Goal: Task Accomplishment & Management: Manage account settings

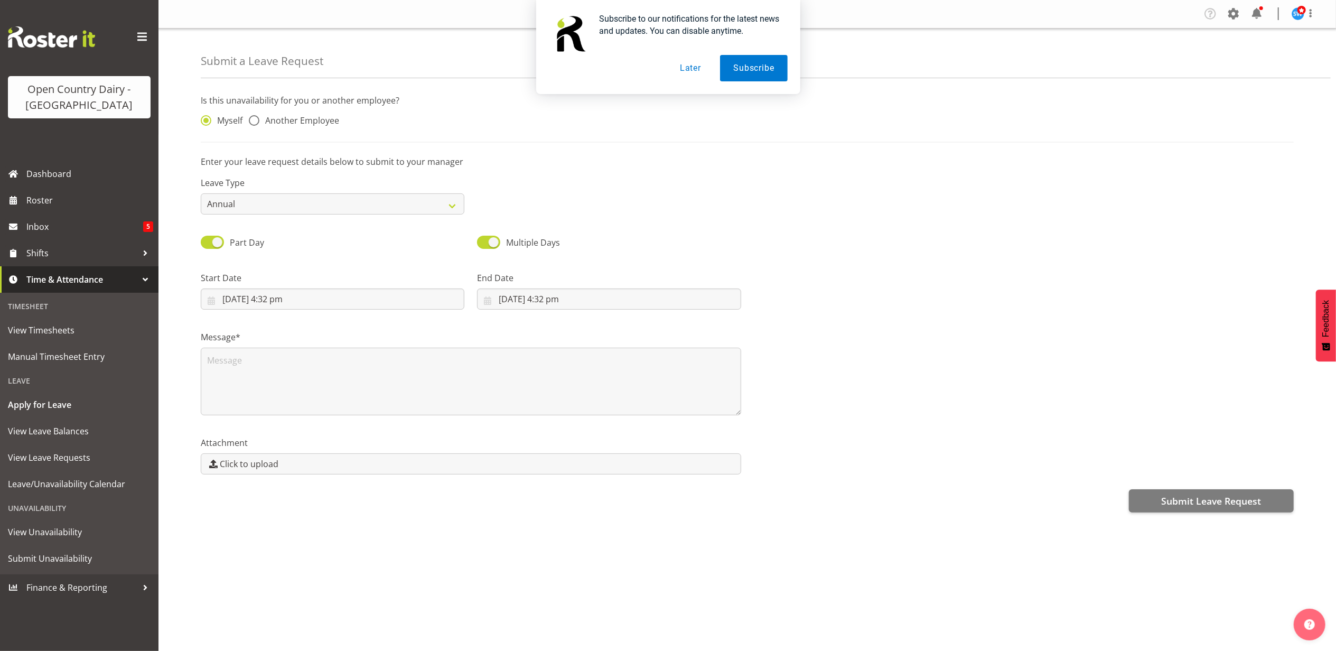
click at [696, 68] on button "Later" at bounding box center [691, 68] width 48 height 26
click at [255, 123] on span at bounding box center [254, 120] width 11 height 11
click at [255, 123] on input "Another Employee" at bounding box center [252, 120] width 7 height 7
radio input "true"
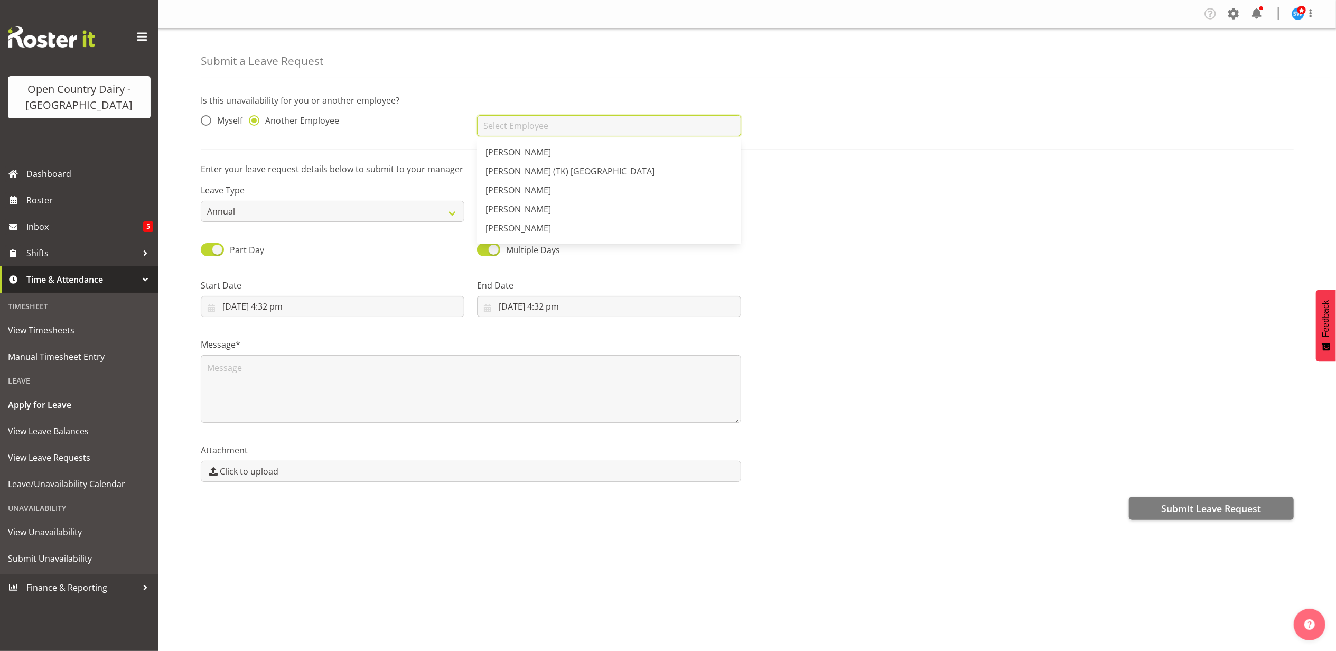
click at [486, 123] on input "text" at bounding box center [609, 125] width 264 height 21
click at [493, 192] on span "[PERSON_NAME]" at bounding box center [519, 190] width 66 height 12
type input "[PERSON_NAME]"
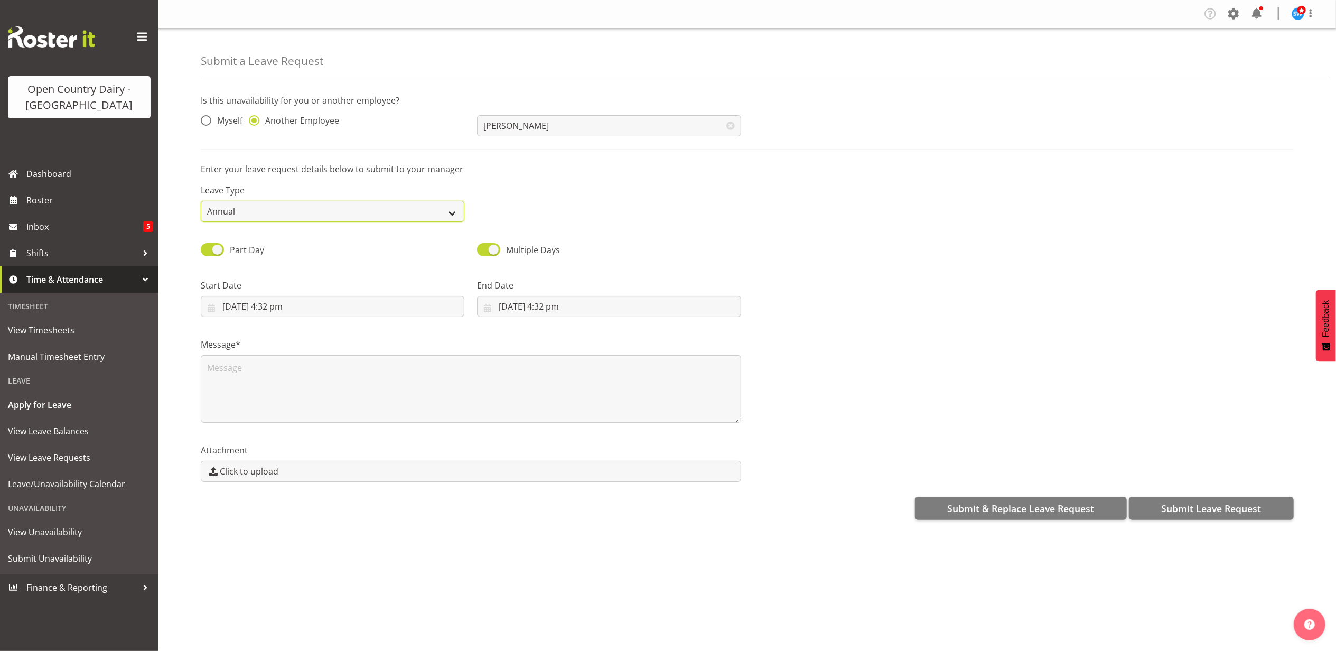
click at [450, 216] on select "Annual Sick Leave Without Pay Bereavement Domestic Violence Parental Jury Servi…" at bounding box center [333, 211] width 264 height 21
select select "Bereavement"
click at [201, 201] on select "Annual Sick Leave Without Pay Bereavement Domestic Violence Parental Jury Servi…" at bounding box center [333, 211] width 264 height 21
click at [267, 311] on input "8/10/2025, 4:32 pm" at bounding box center [333, 306] width 264 height 21
click at [315, 412] on link "9" at bounding box center [318, 412] width 21 height 21
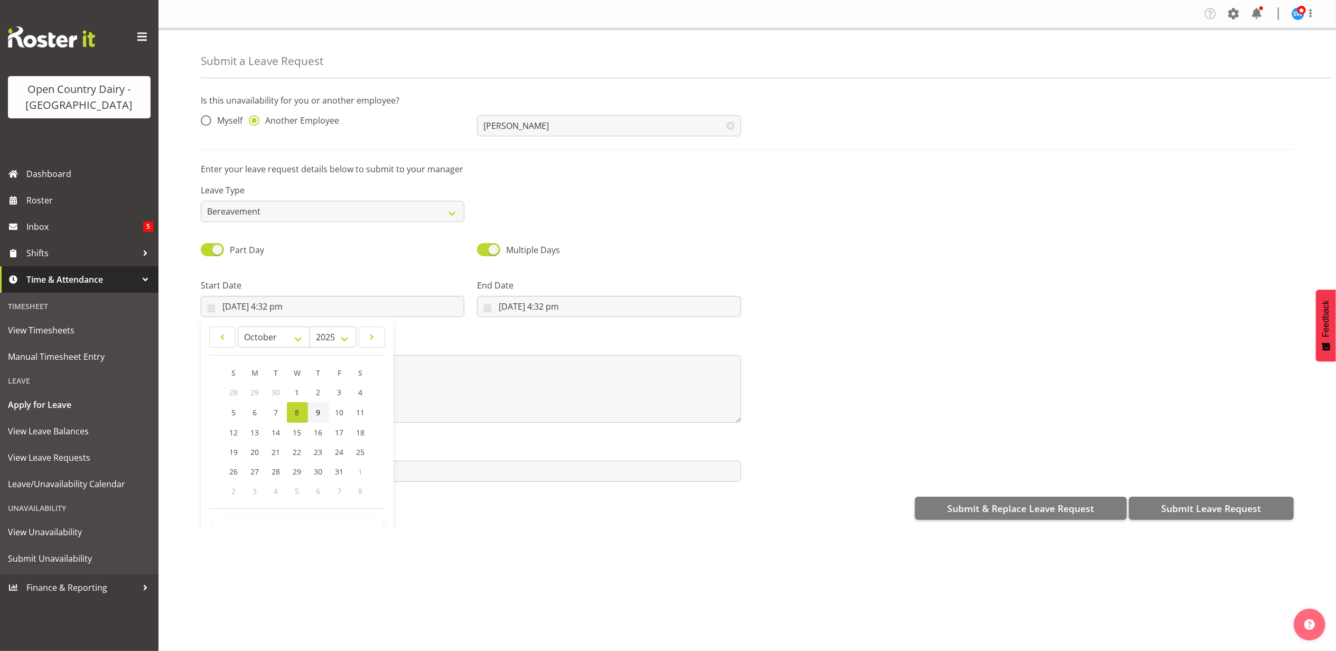
type input "9/10/2025, 4:32 pm"
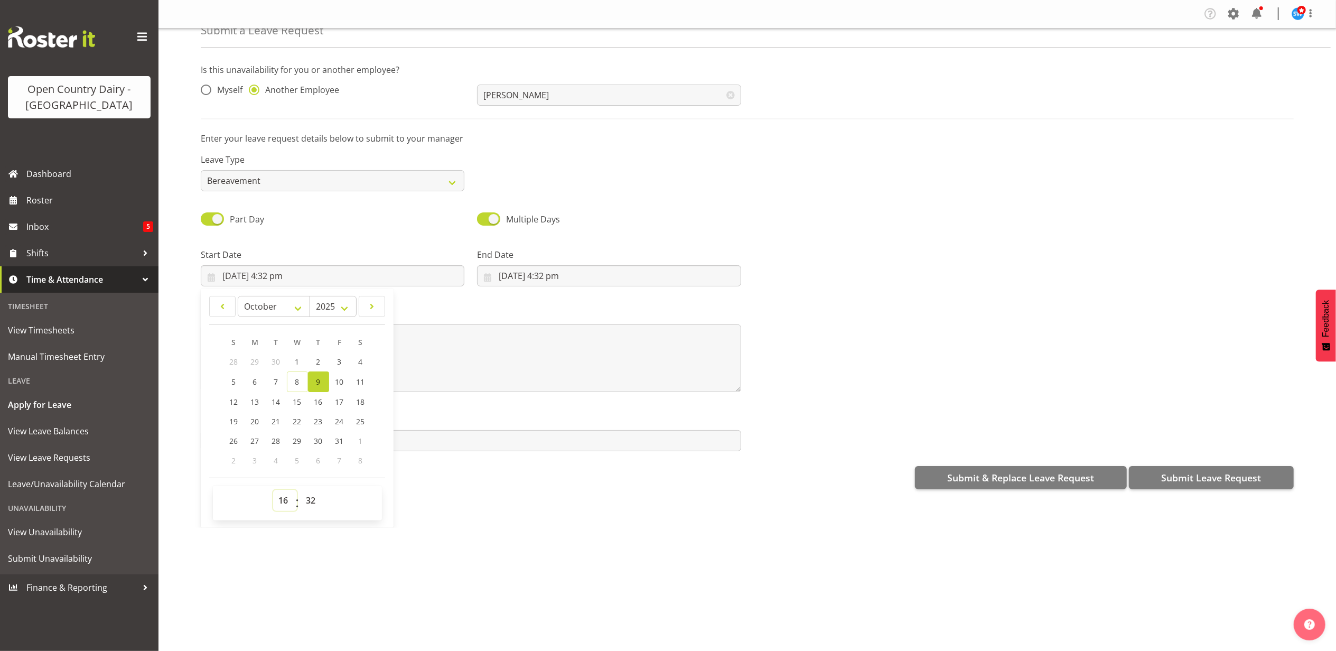
click at [288, 504] on select "00 01 02 03 04 05 06 07 08 09 10 11 12 13 14 15 16 17 18 19 20 21 22 23" at bounding box center [285, 500] width 24 height 21
click at [313, 501] on select "00 01 02 03 04 05 06 07 08 09 10 11 12 13 14 15 16 17 18 19 20 21 22 23 24 25 2…" at bounding box center [313, 500] width 24 height 21
select select "45"
click at [301, 491] on select "00 01 02 03 04 05 06 07 08 09 10 11 12 13 14 15 16 17 18 19 20 21 22 23 24 25 2…" at bounding box center [313, 500] width 24 height 21
type input "9/10/2025, 4:45 pm"
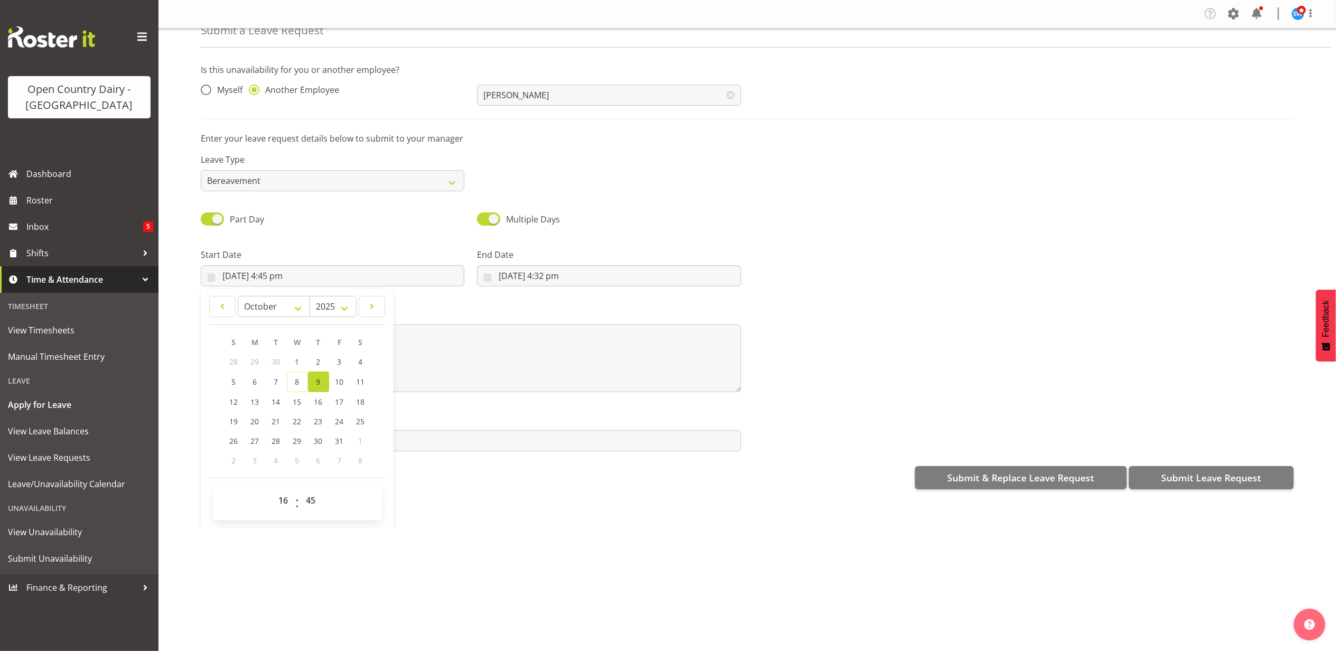
click at [409, 489] on div "Submit & Replace Leave Request Submit Leave Request" at bounding box center [747, 476] width 1093 height 25
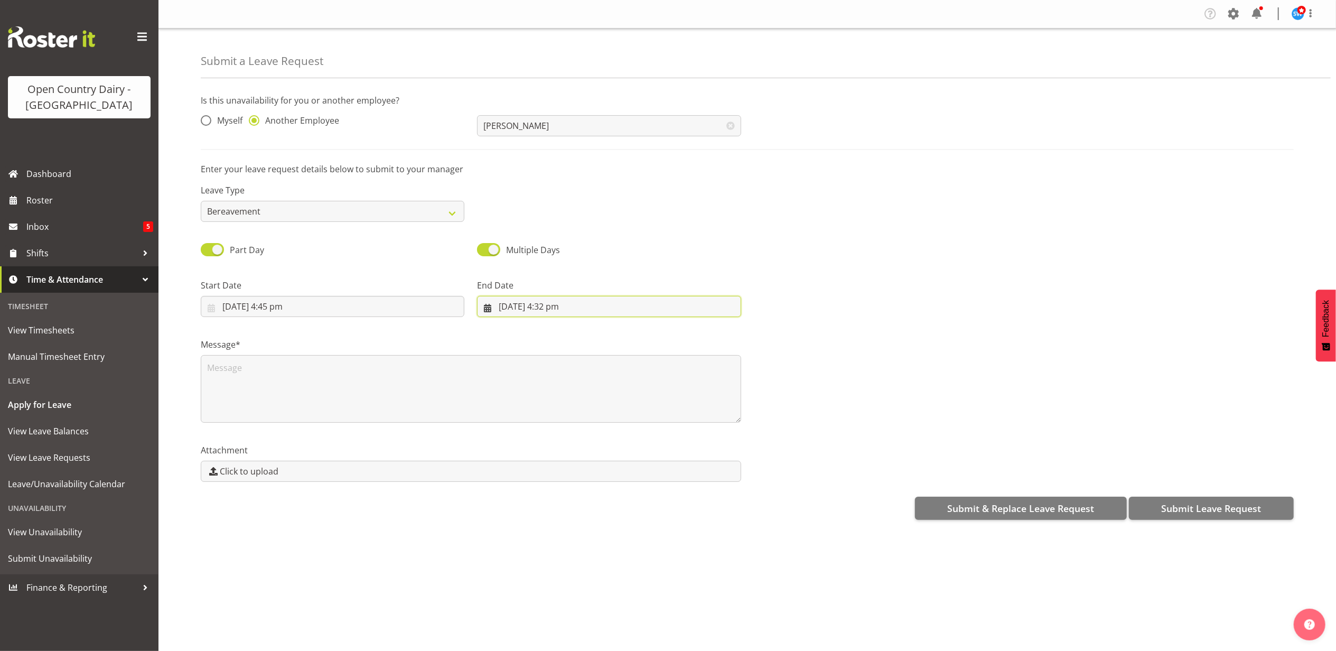
click at [512, 304] on input "8/10/2025, 4:32 pm" at bounding box center [609, 306] width 264 height 21
click at [630, 412] on link "11" at bounding box center [637, 412] width 21 height 21
type input "11/10/2025, 4:32 pm"
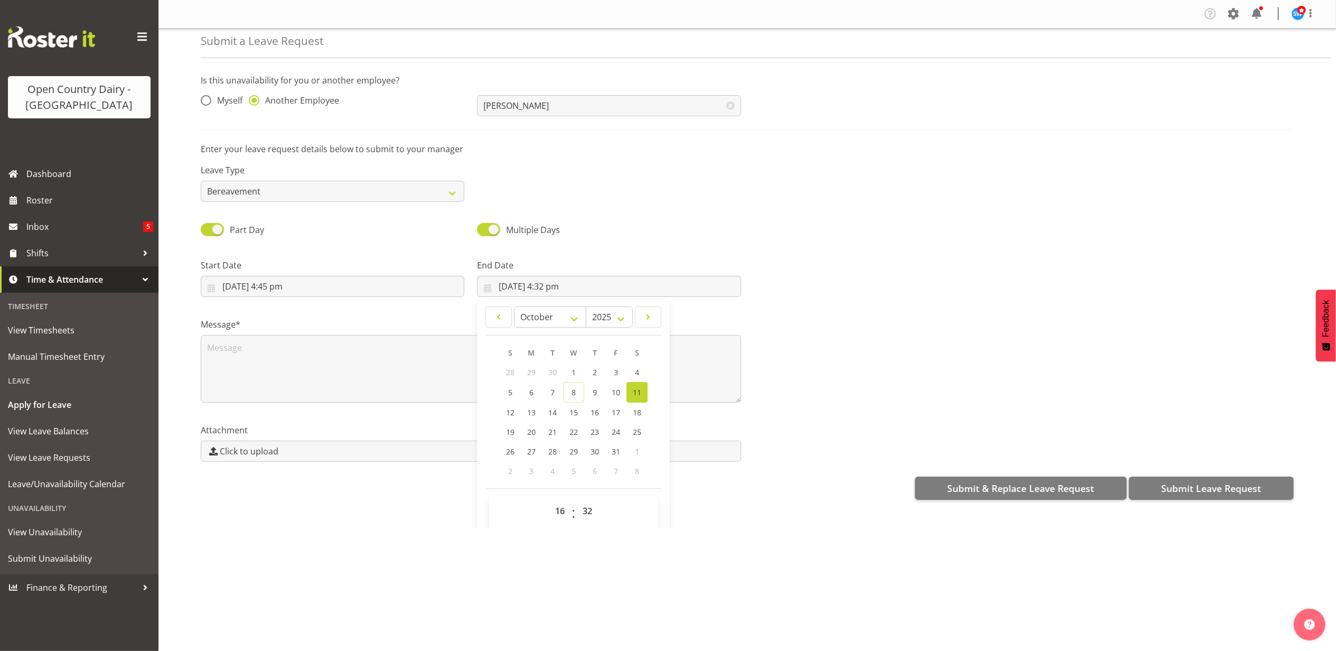
scroll to position [31, 0]
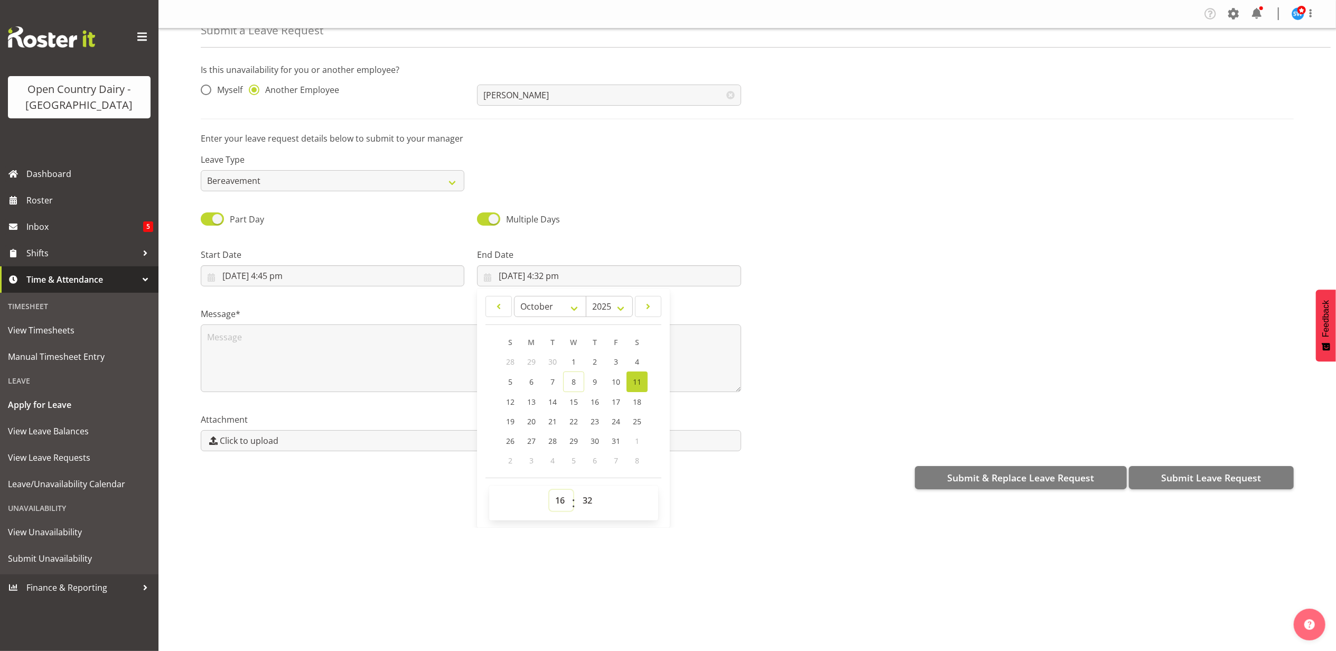
click at [554, 497] on select "00 01 02 03 04 05 06 07 08 09 10 11 12 13 14 15 16 17 18 19 20 21 22 23" at bounding box center [561, 500] width 24 height 21
select select "4"
click at [549, 491] on select "00 01 02 03 04 05 06 07 08 09 10 11 12 13 14 15 16 17 18 19 20 21 22 23" at bounding box center [561, 500] width 24 height 21
type input "11/10/2025, 4:32 am"
click at [580, 497] on select "00 01 02 03 04 05 06 07 08 09 10 11 12 13 14 15 16 17 18 19 20 21 22 23 24 25 2…" at bounding box center [589, 500] width 24 height 21
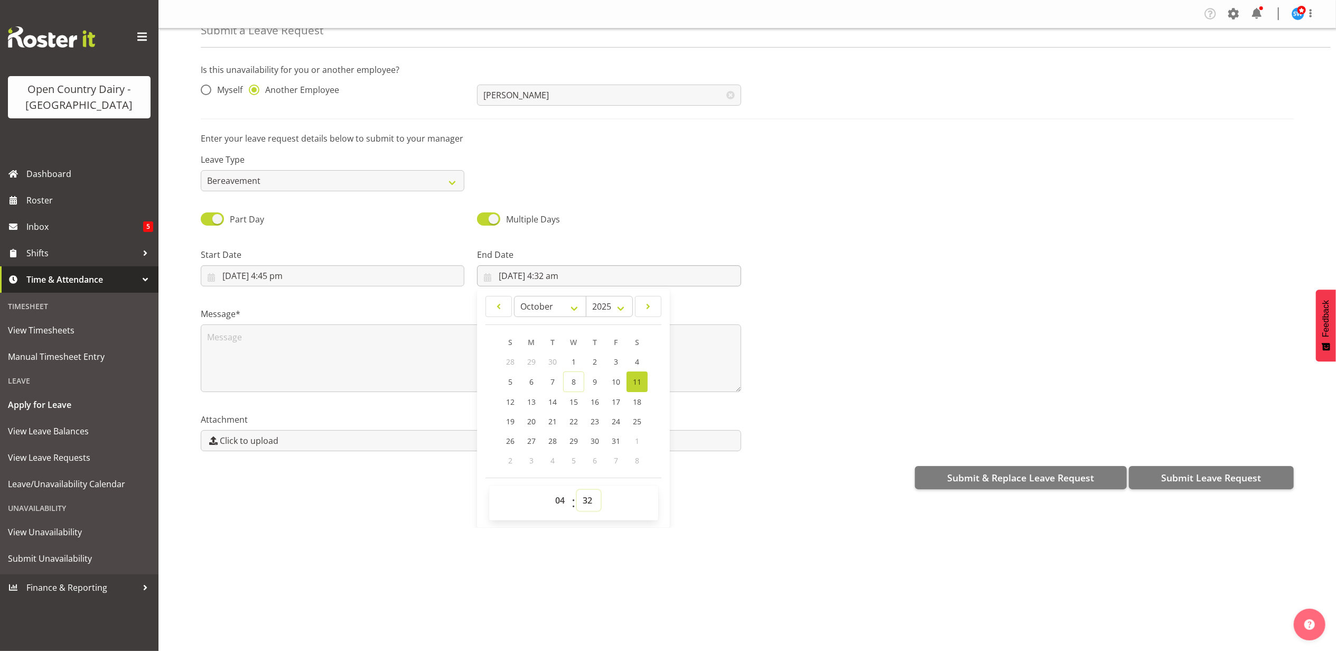
select select "0"
click at [577, 491] on select "00 01 02 03 04 05 06 07 08 09 10 11 12 13 14 15 16 17 18 19 20 21 22 23 24 25 2…" at bounding box center [589, 500] width 24 height 21
type input "11/10/2025, 4:00 am"
drag, startPoint x: 744, startPoint y: 555, endPoint x: 730, endPoint y: 553, distance: 13.9
click at [738, 555] on div "Company Settings Roles & Skills Tasks Jobs Employees Locations & Departments Ac…" at bounding box center [747, 325] width 1178 height 651
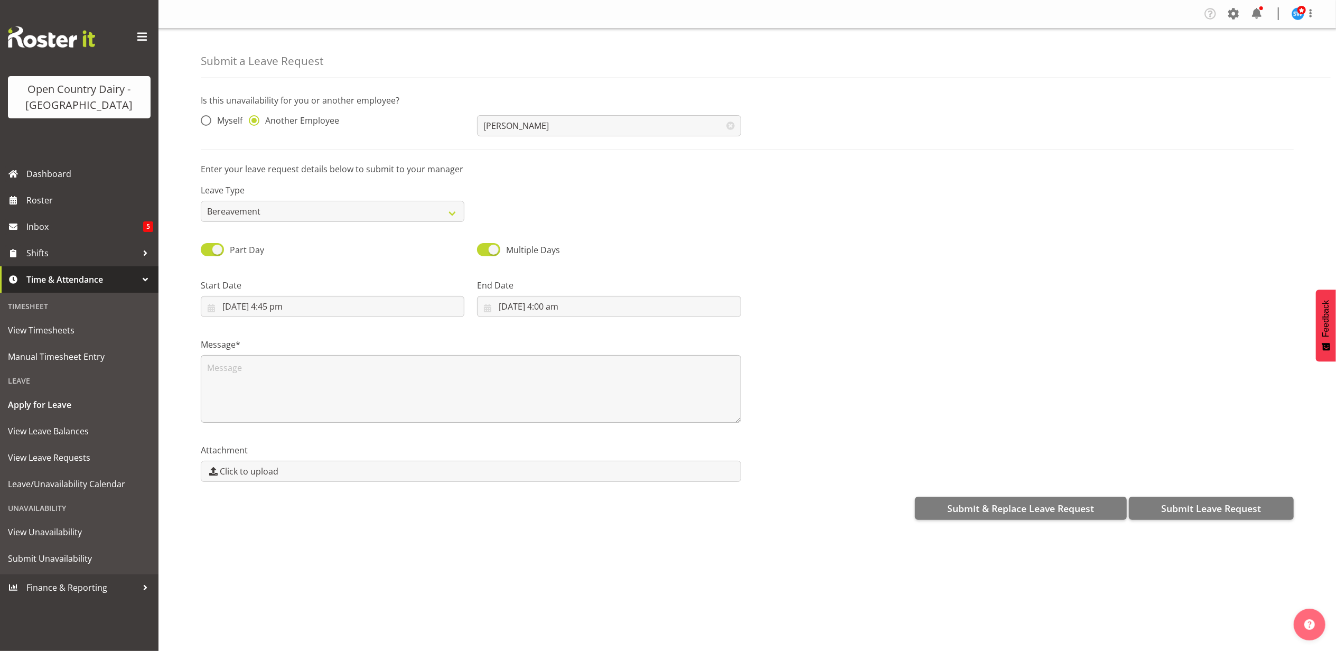
scroll to position [0, 0]
click at [234, 370] on textarea at bounding box center [471, 389] width 540 height 68
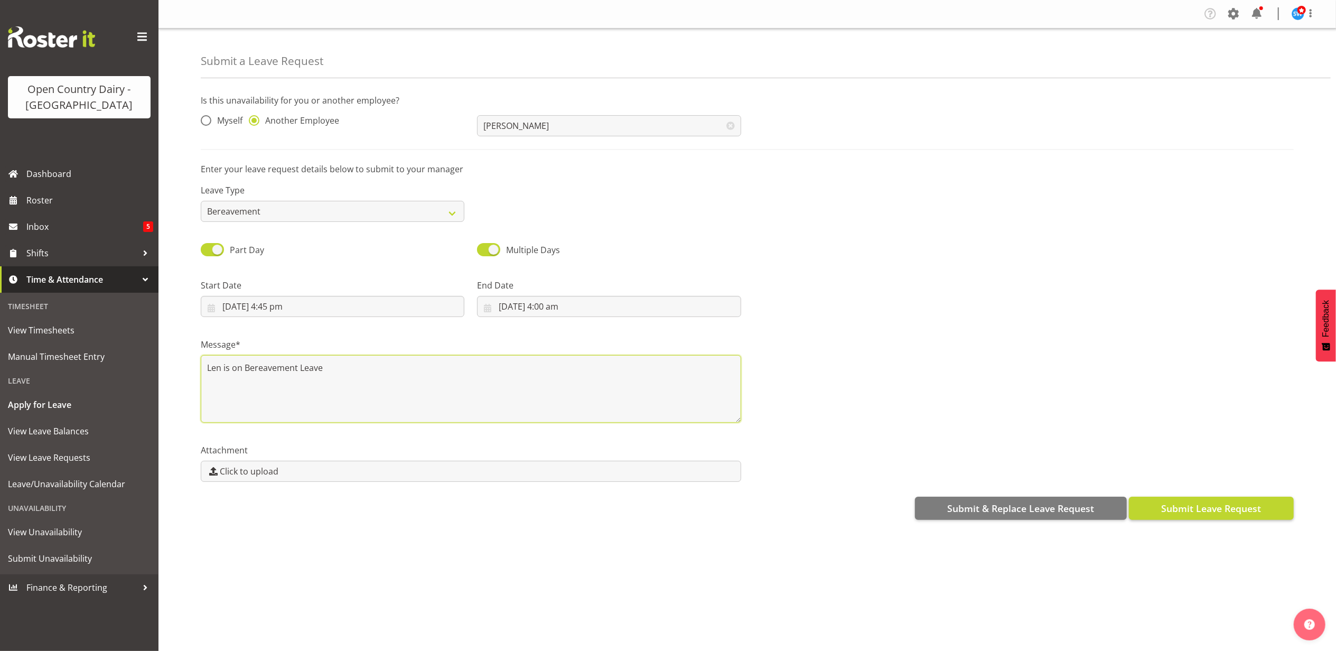
type textarea "Len is on Bereavement Leave"
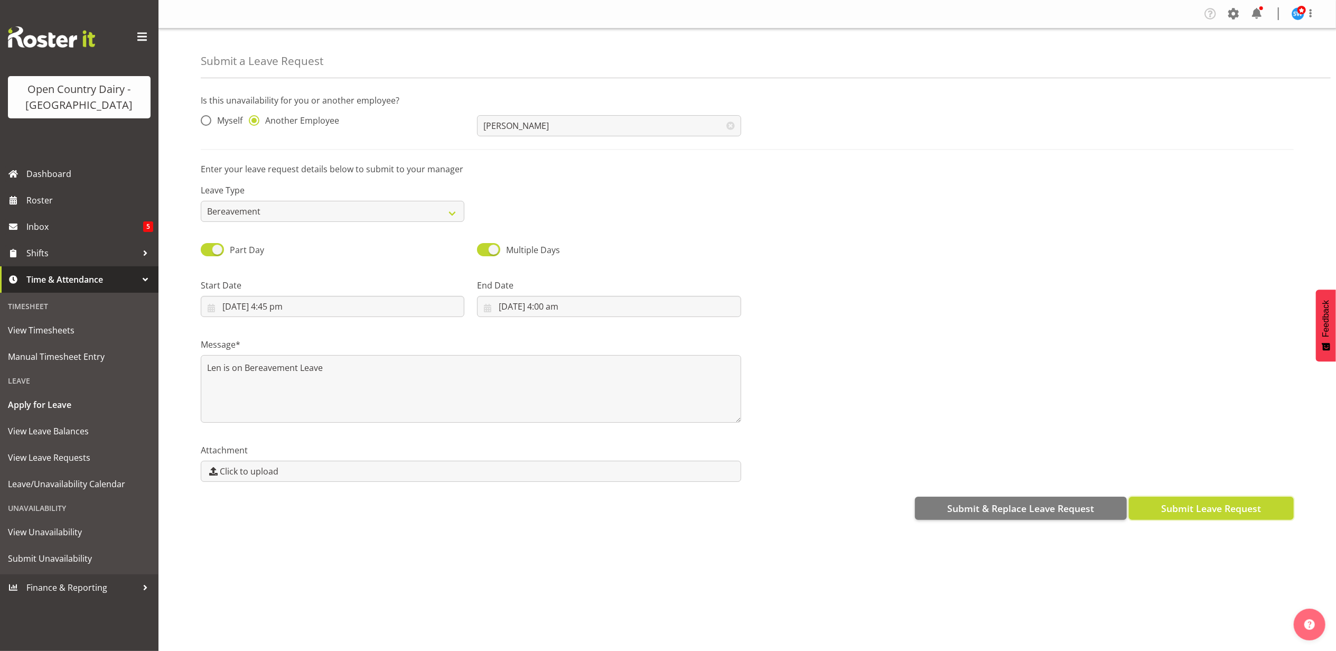
click at [1196, 504] on span "Submit Leave Request" at bounding box center [1211, 508] width 100 height 14
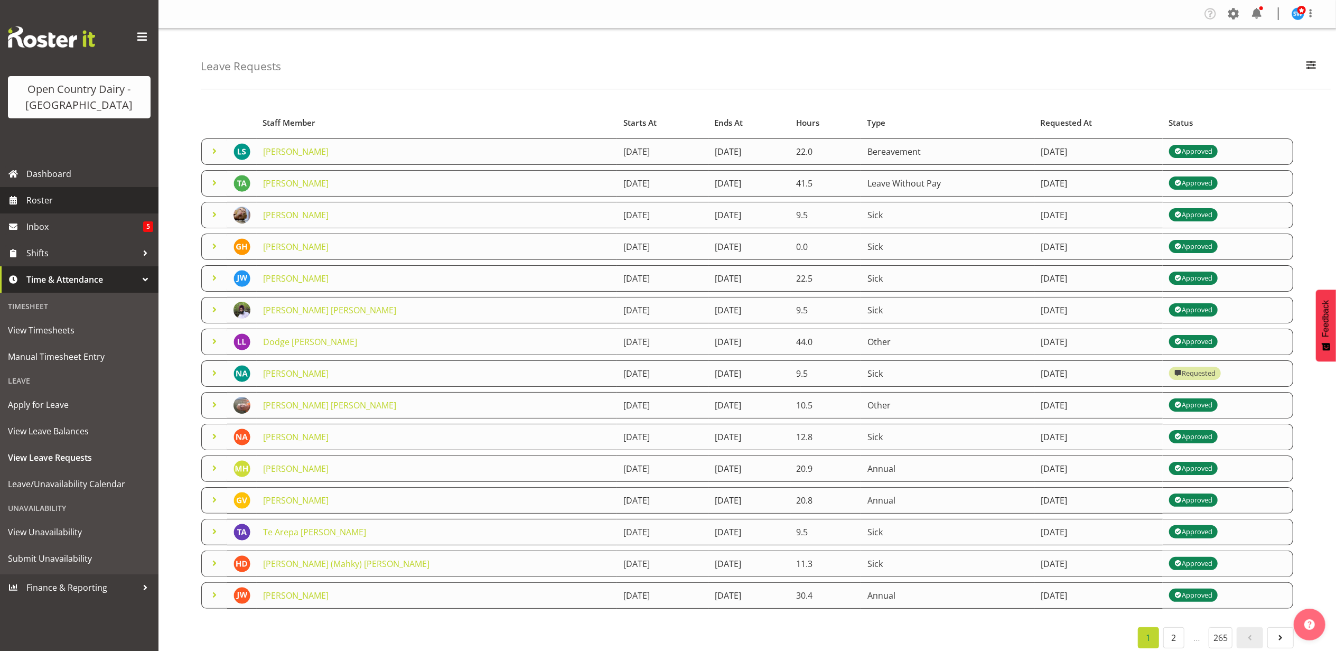
click at [39, 193] on span "Roster" at bounding box center [89, 200] width 127 height 16
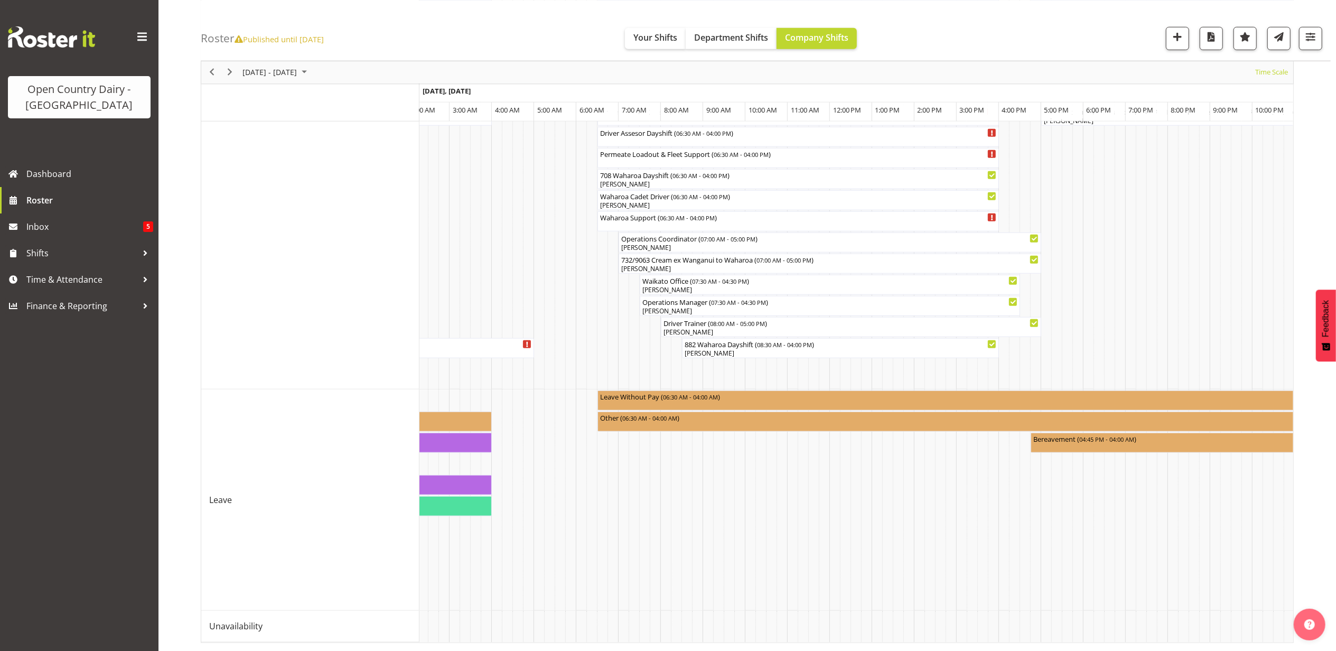
drag, startPoint x: 873, startPoint y: 630, endPoint x: 899, endPoint y: 641, distance: 28.9
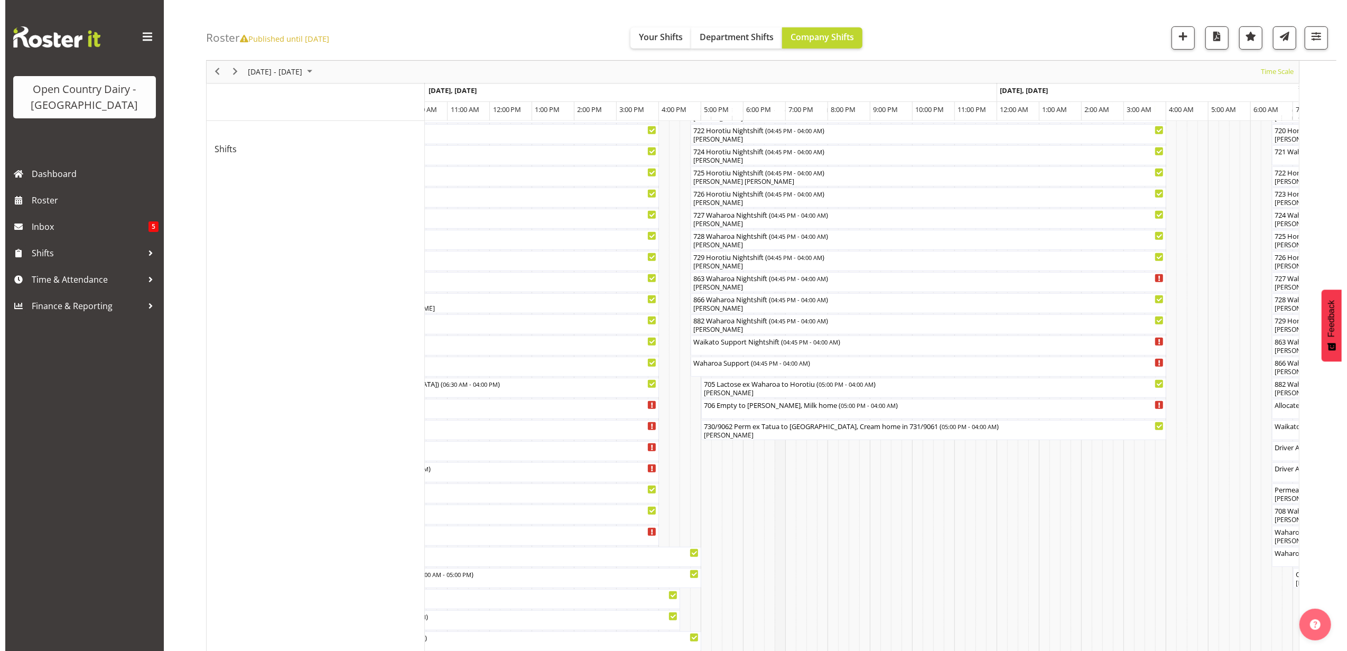
scroll to position [546, 0]
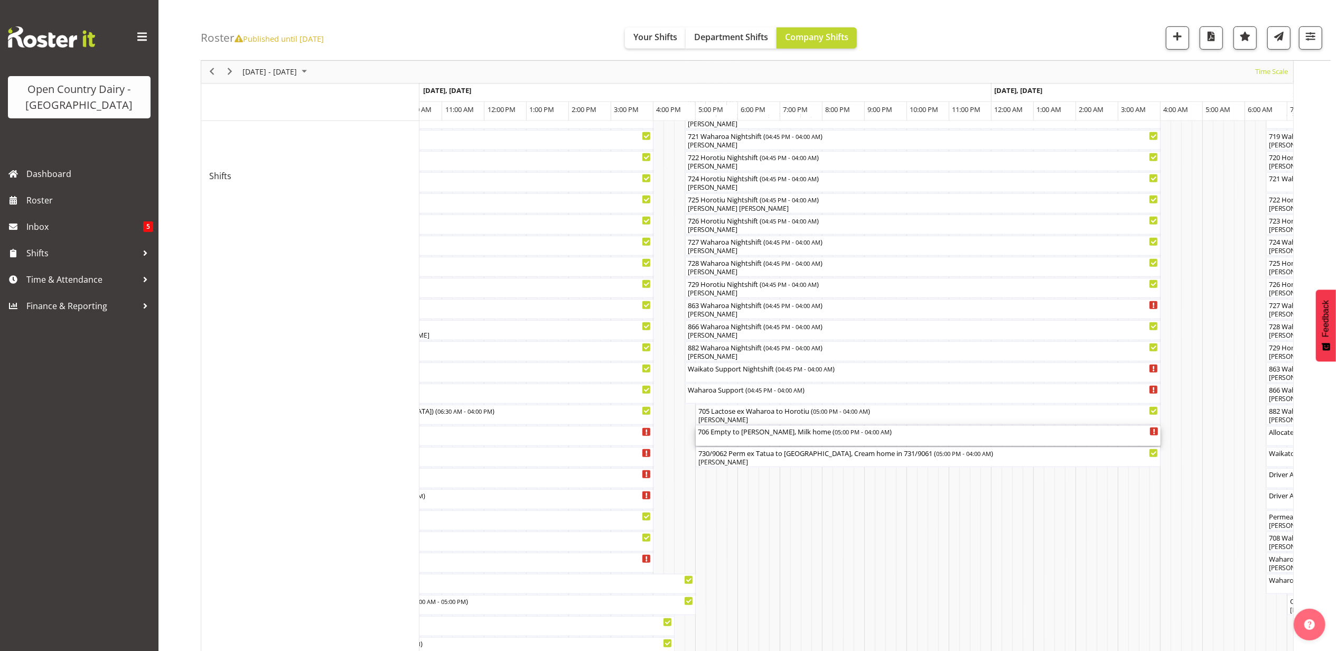
click at [734, 435] on div "706 Empty to Wanganui, Milk home ( 05:00 PM - 04:00 AM )" at bounding box center [928, 431] width 461 height 11
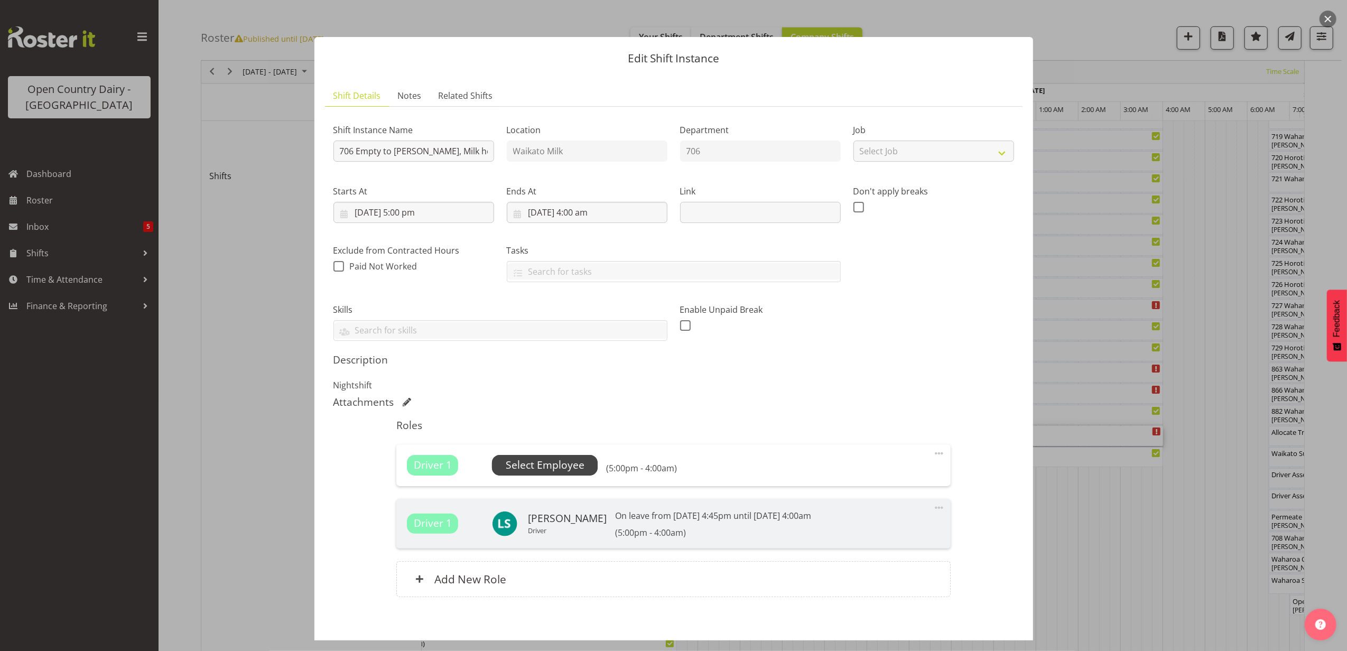
click at [557, 459] on span "Select Employee" at bounding box center [545, 465] width 79 height 15
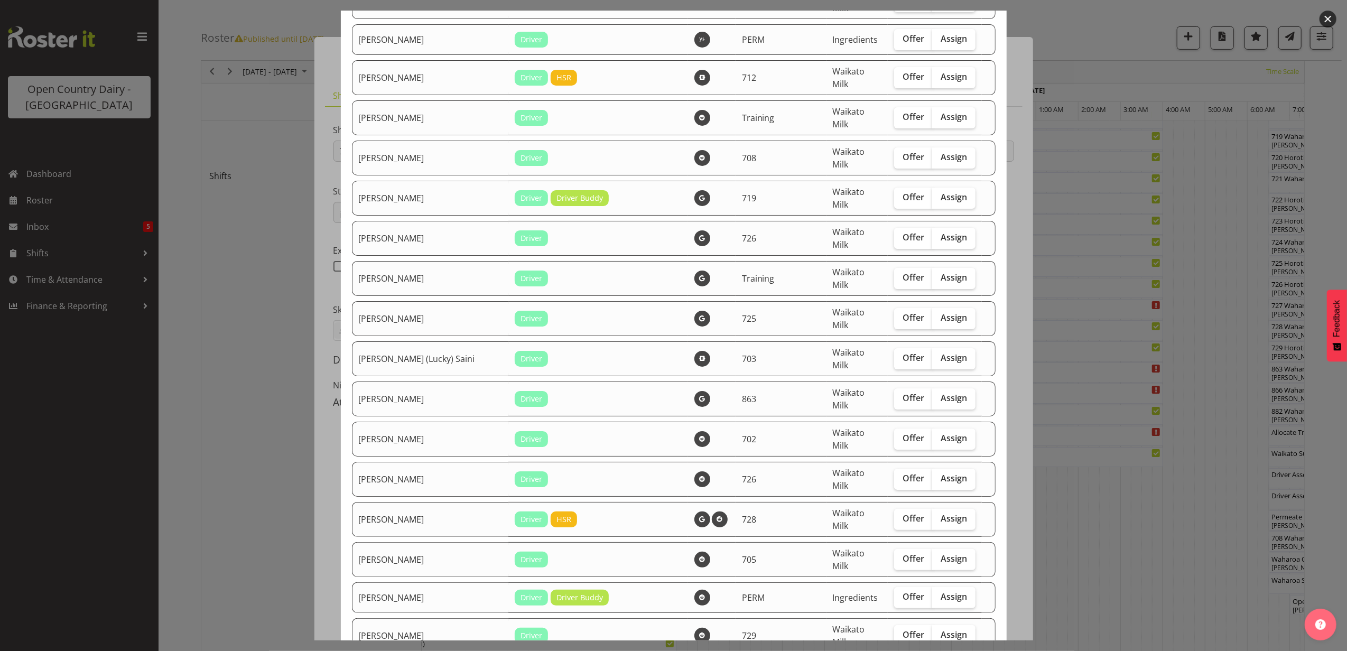
scroll to position [141, 0]
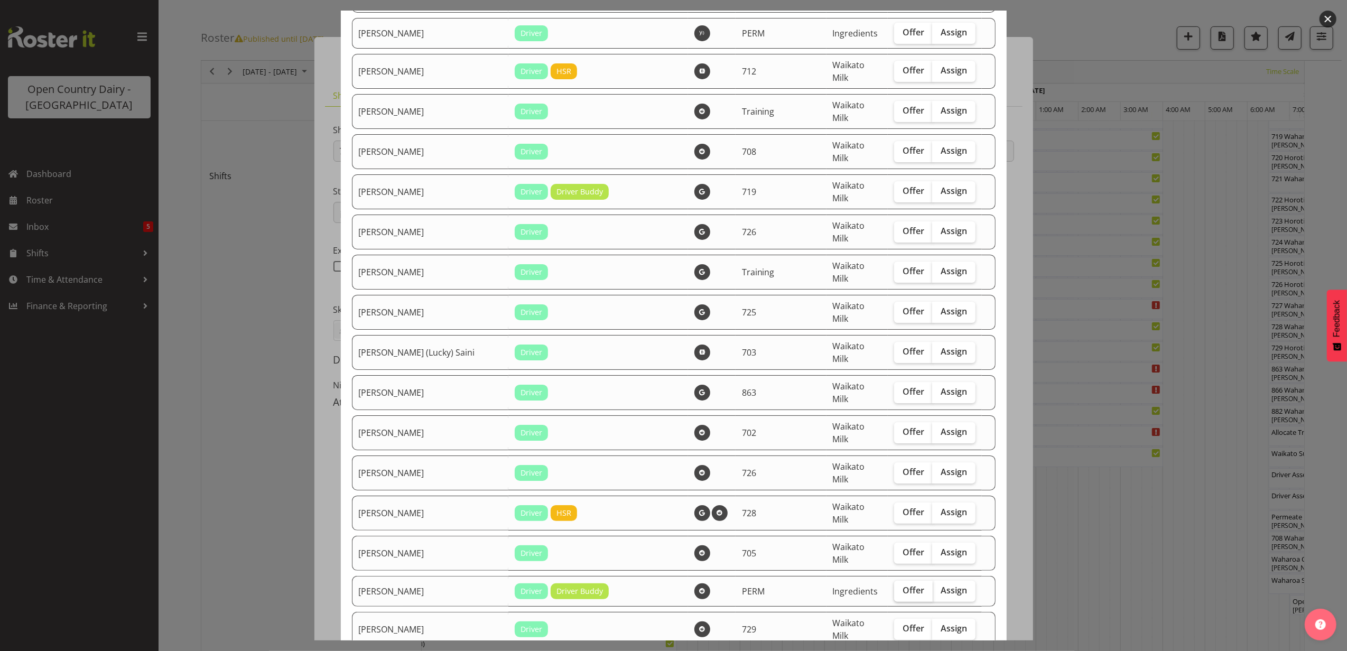
click at [902, 585] on span "Offer" at bounding box center [913, 590] width 22 height 11
click at [894, 587] on input "Offer" at bounding box center [897, 590] width 7 height 7
checkbox input "true"
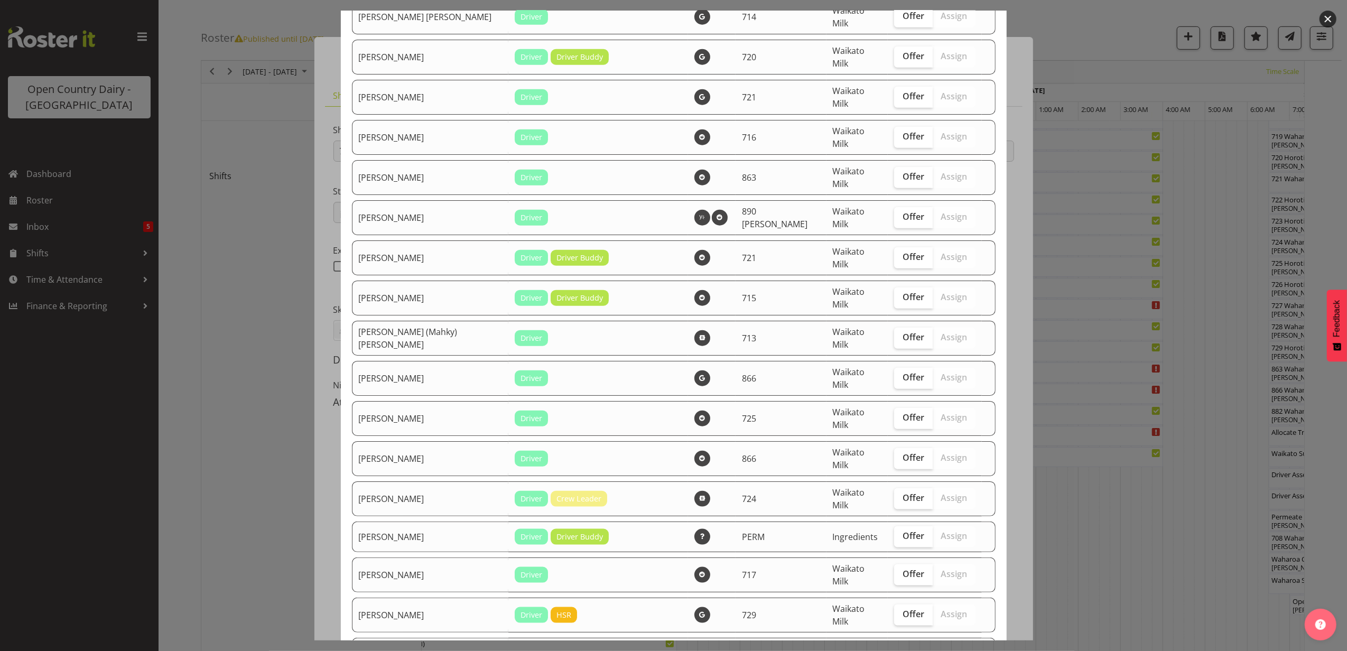
scroll to position [1057, 0]
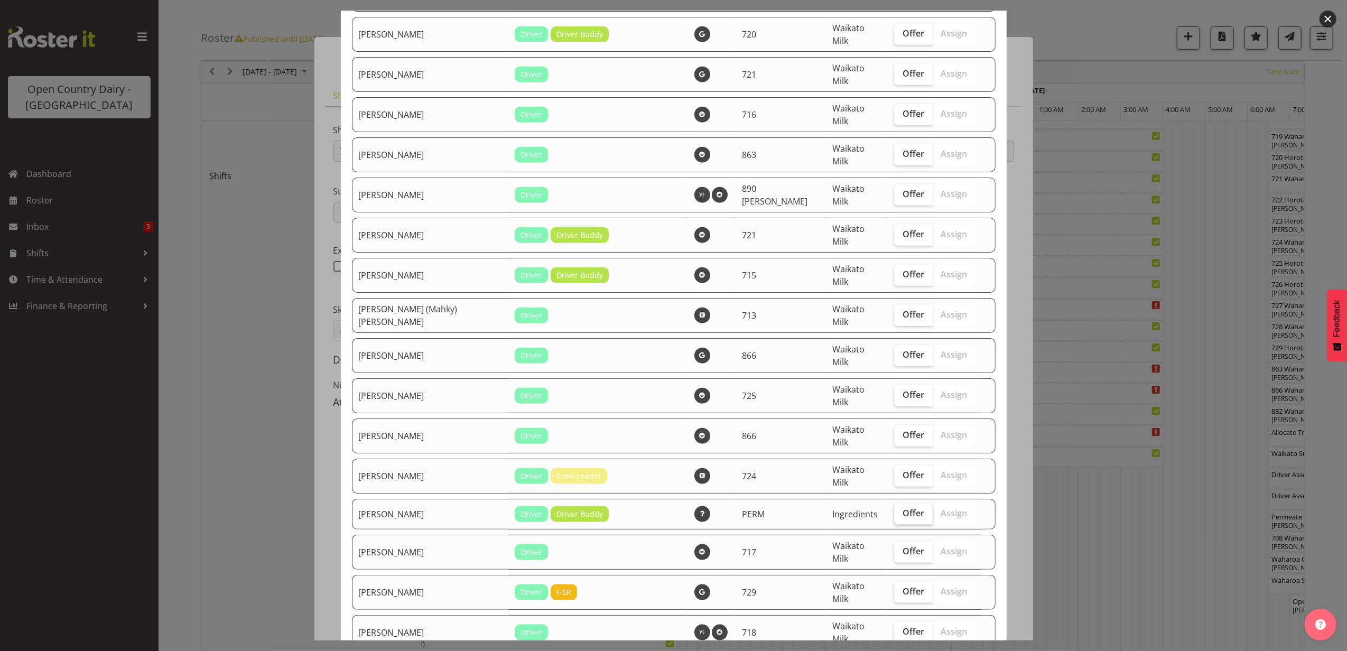
click at [902, 508] on span "Offer" at bounding box center [913, 513] width 22 height 11
click at [901, 510] on input "Offer" at bounding box center [897, 513] width 7 height 7
checkbox input "true"
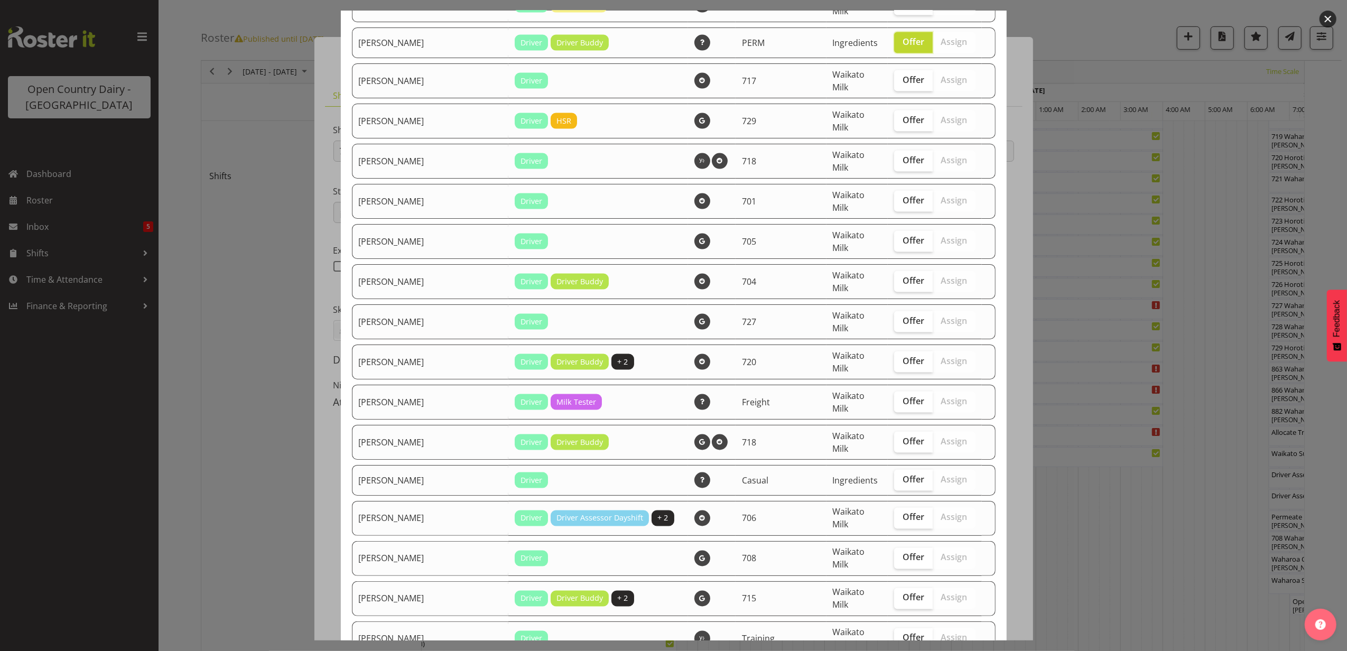
scroll to position [1549, 0]
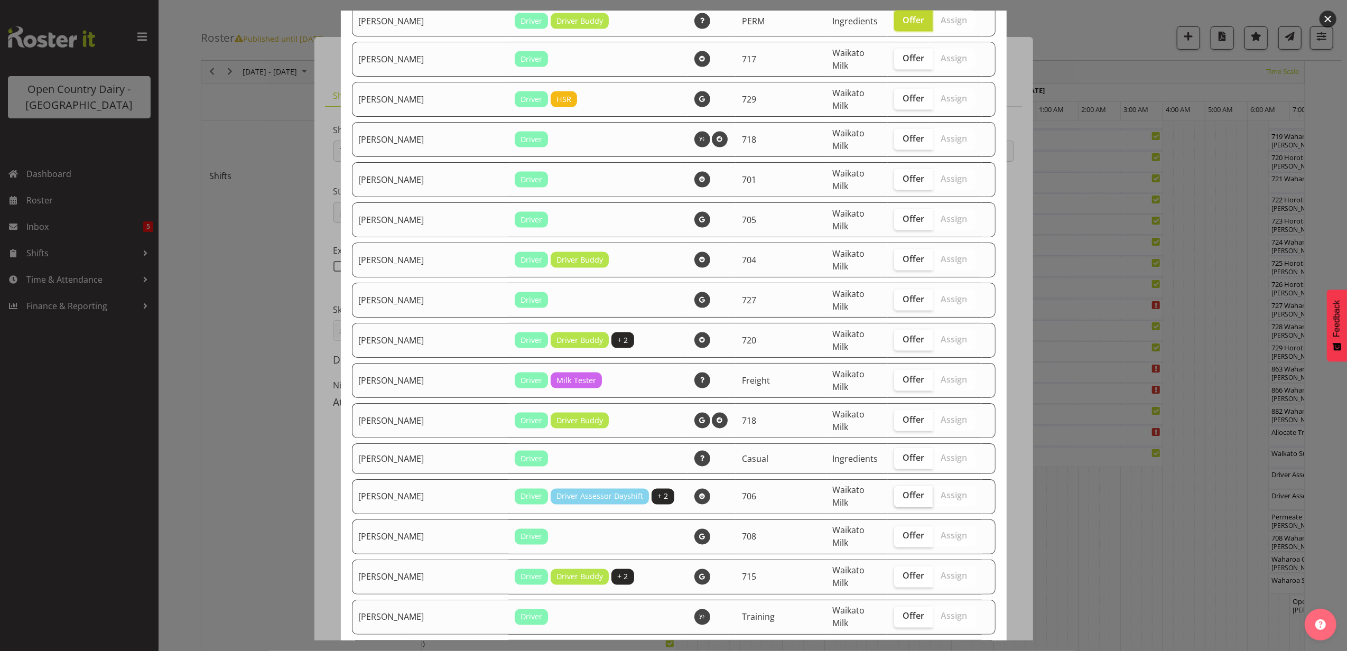
click at [902, 490] on span "Offer" at bounding box center [913, 495] width 22 height 11
click at [894, 492] on input "Offer" at bounding box center [897, 495] width 7 height 7
checkbox input "true"
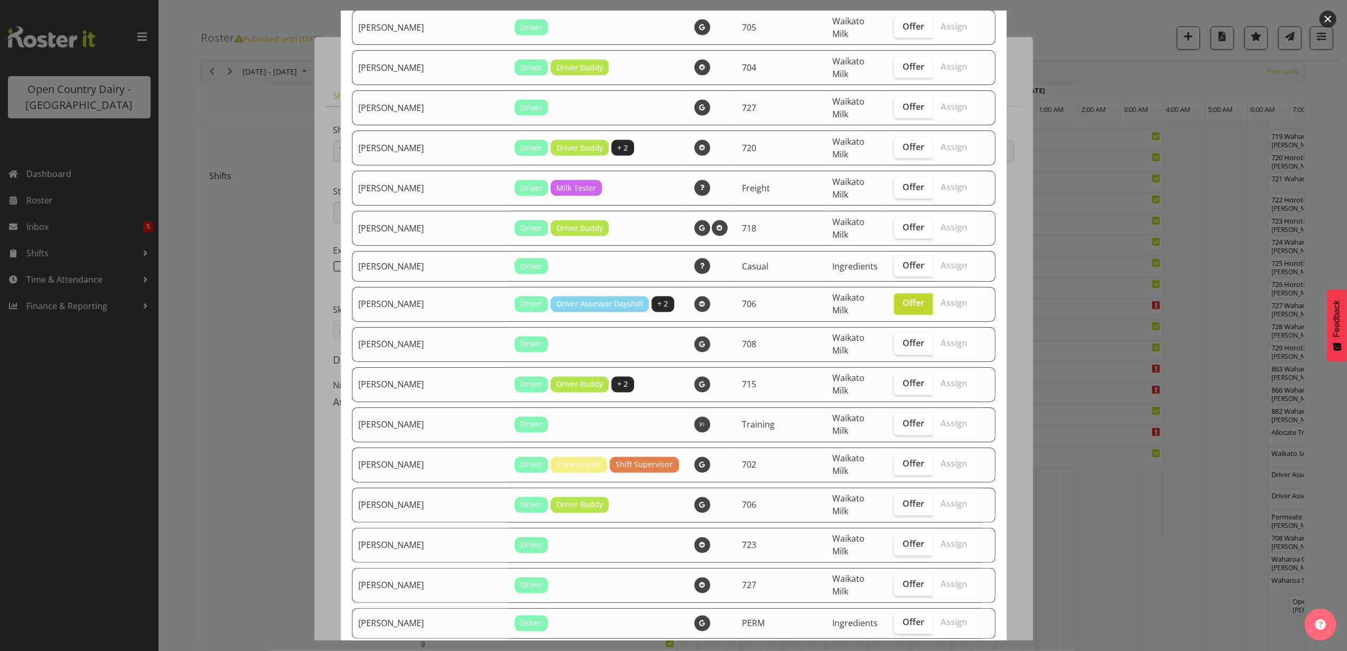
scroll to position [1761, 0]
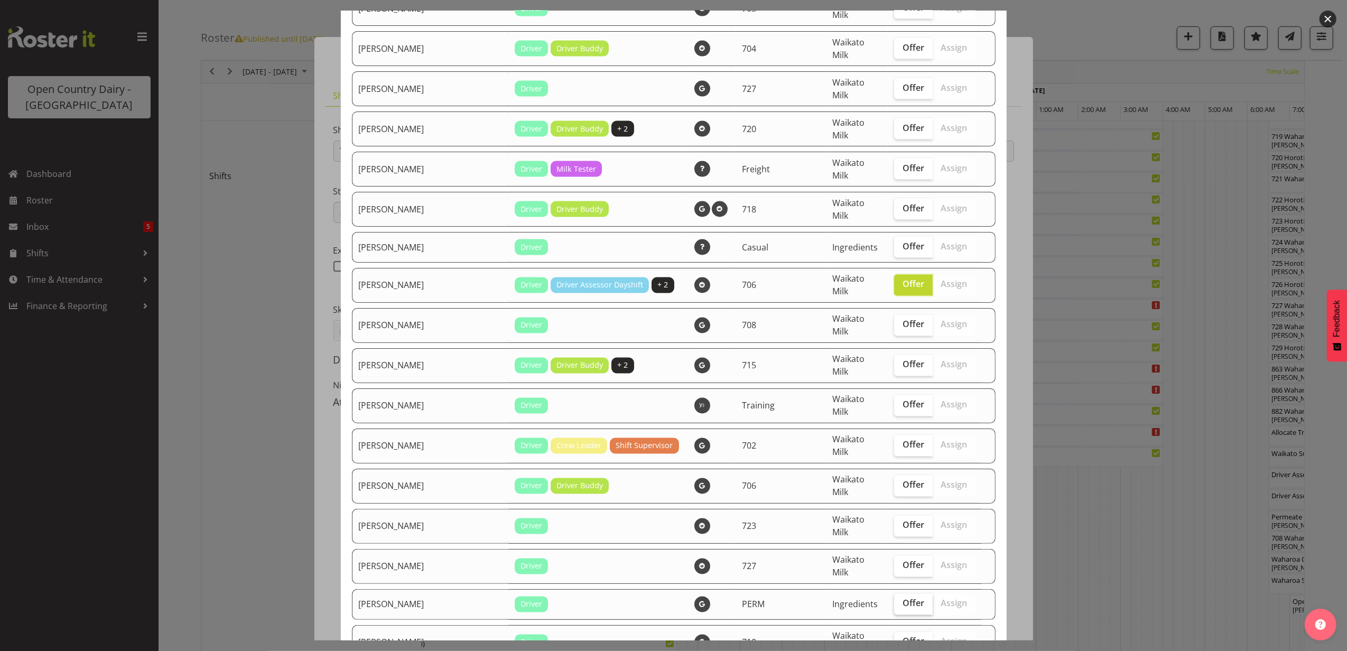
click at [902, 598] on span "Offer" at bounding box center [913, 603] width 22 height 11
click at [894, 600] on input "Offer" at bounding box center [897, 603] width 7 height 7
checkbox input "true"
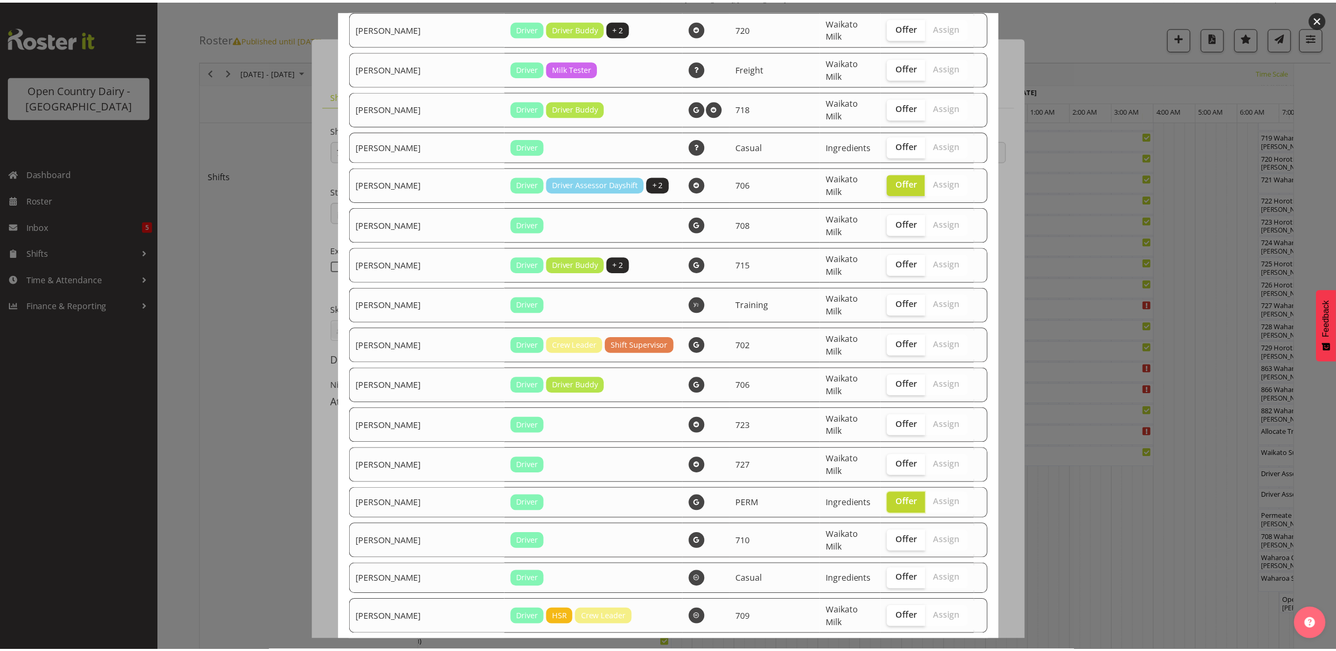
scroll to position [1873, 0]
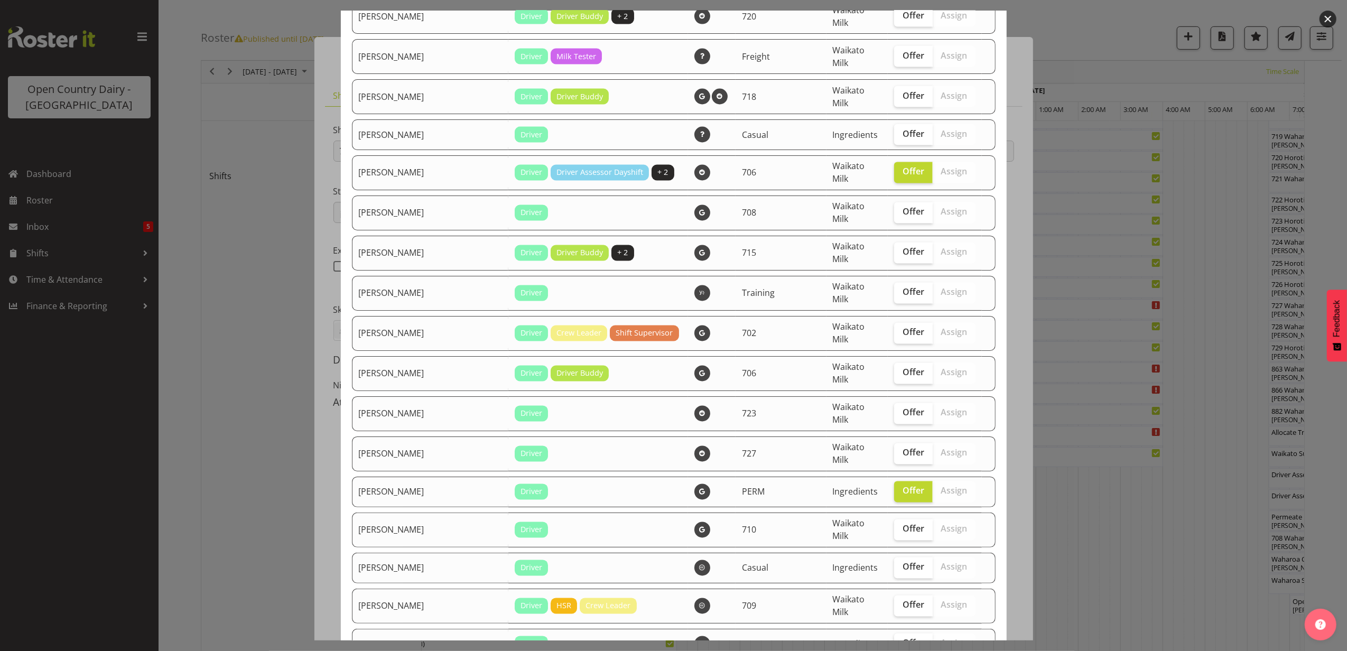
checkbox input "true"
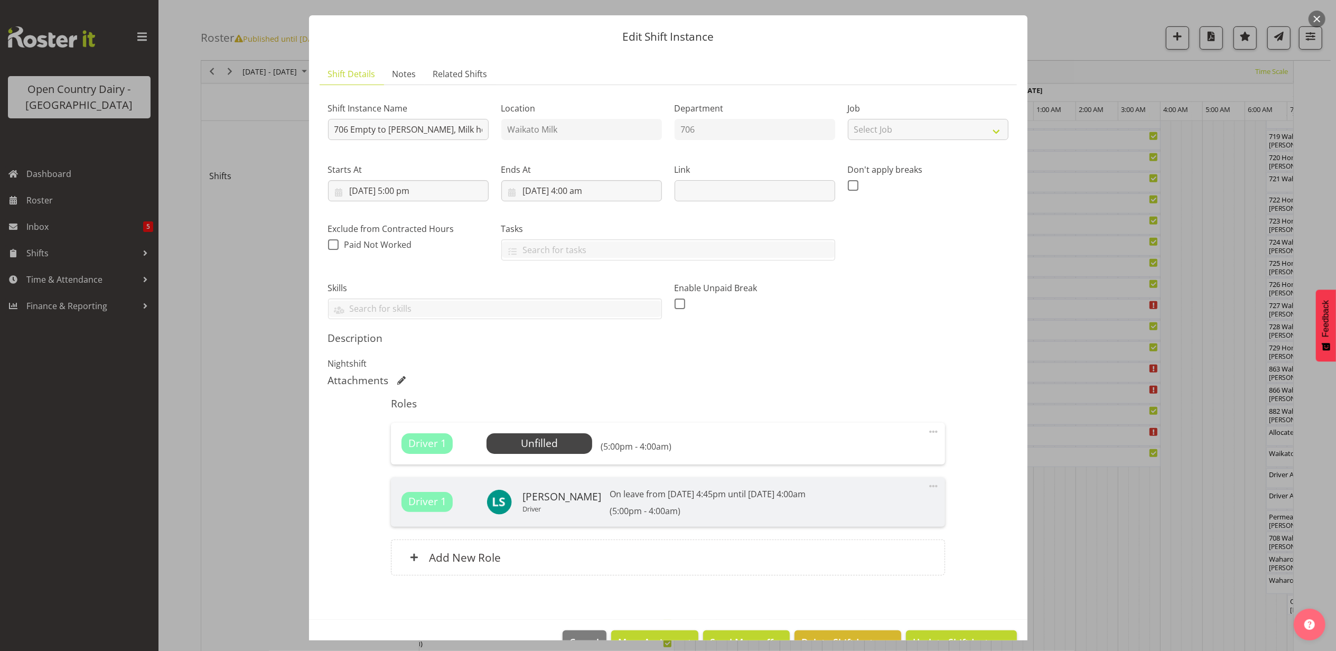
scroll to position [52, 0]
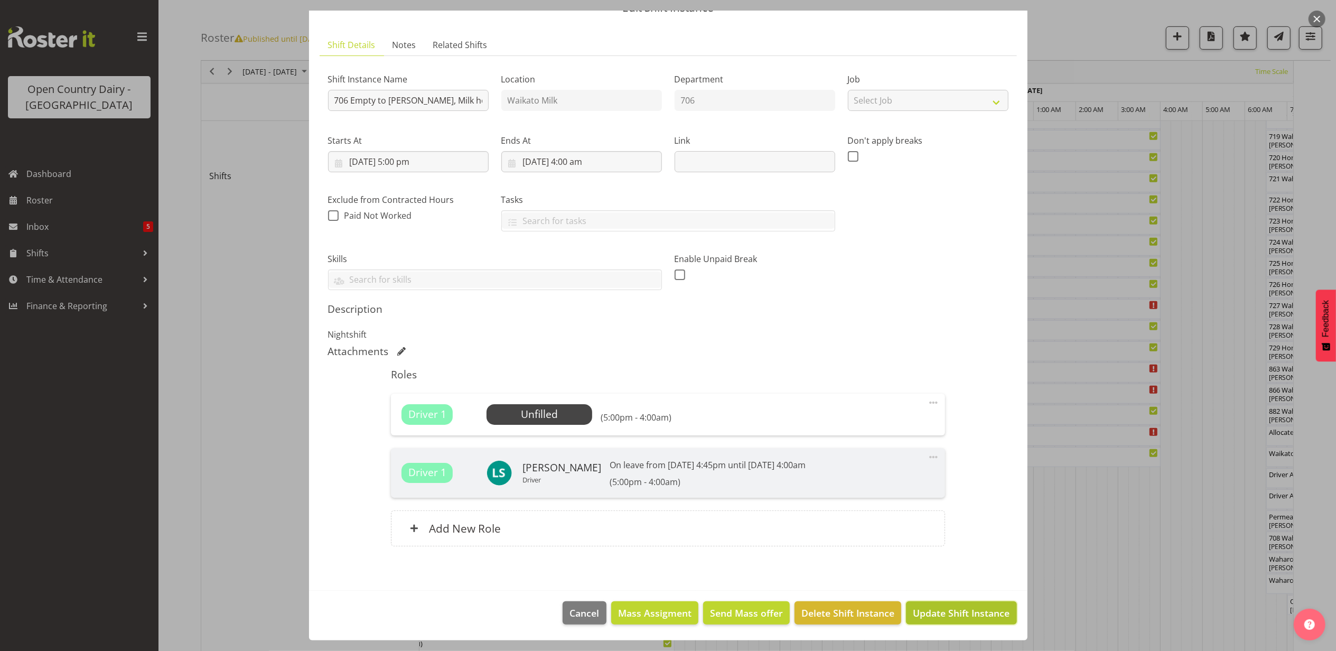
click at [937, 615] on span "Update Shift Instance" at bounding box center [961, 613] width 97 height 14
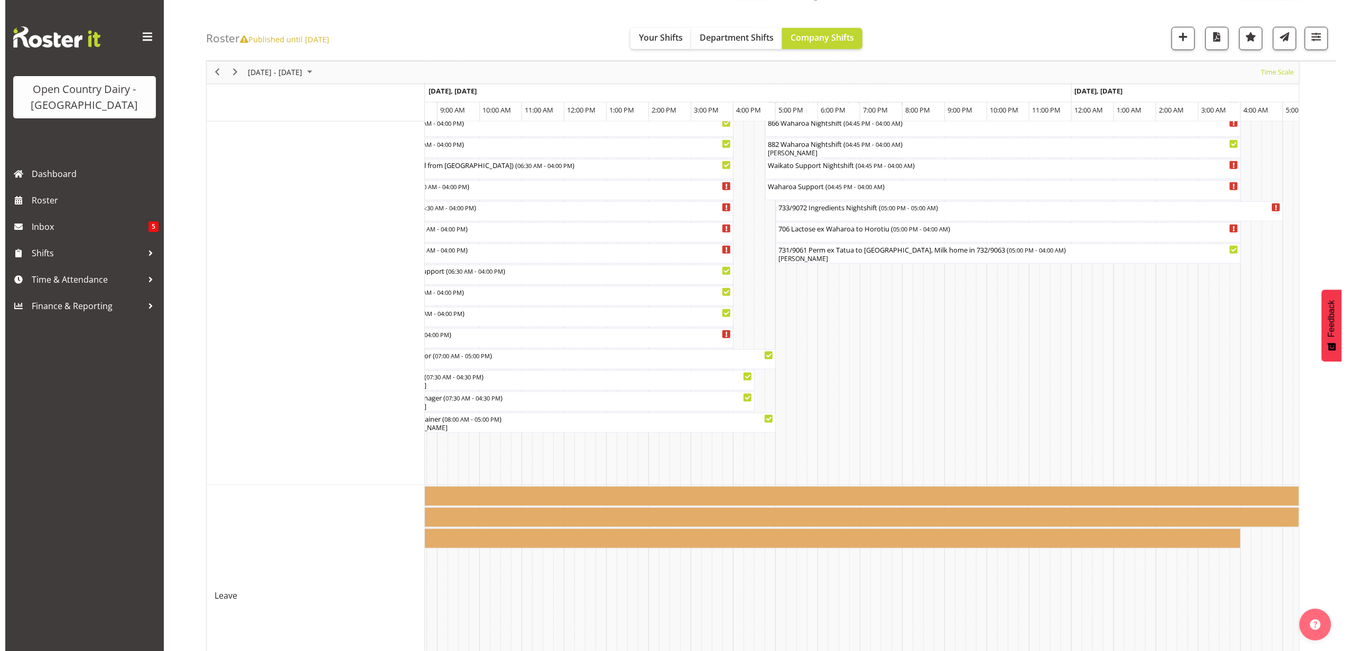
scroll to position [616, 0]
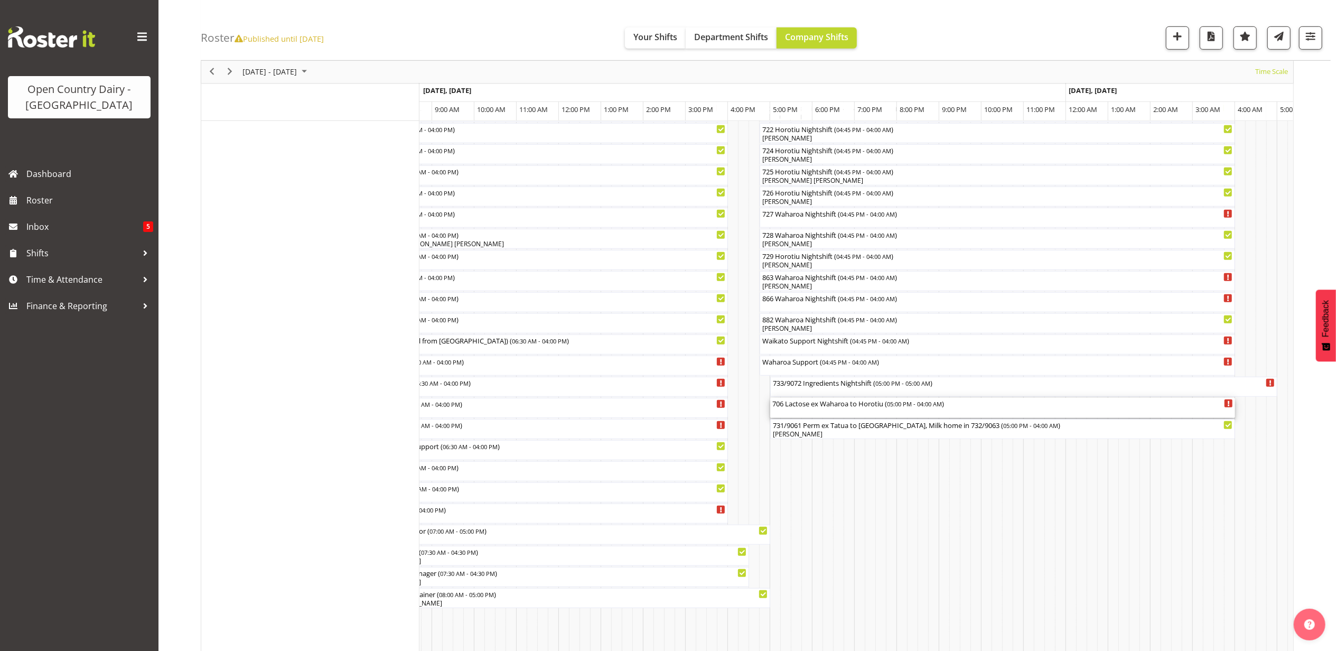
click at [805, 413] on div "706 Lactose ex Waharoa to Horotiu ( 05:00 PM - 04:00 AM )" at bounding box center [1002, 408] width 461 height 20
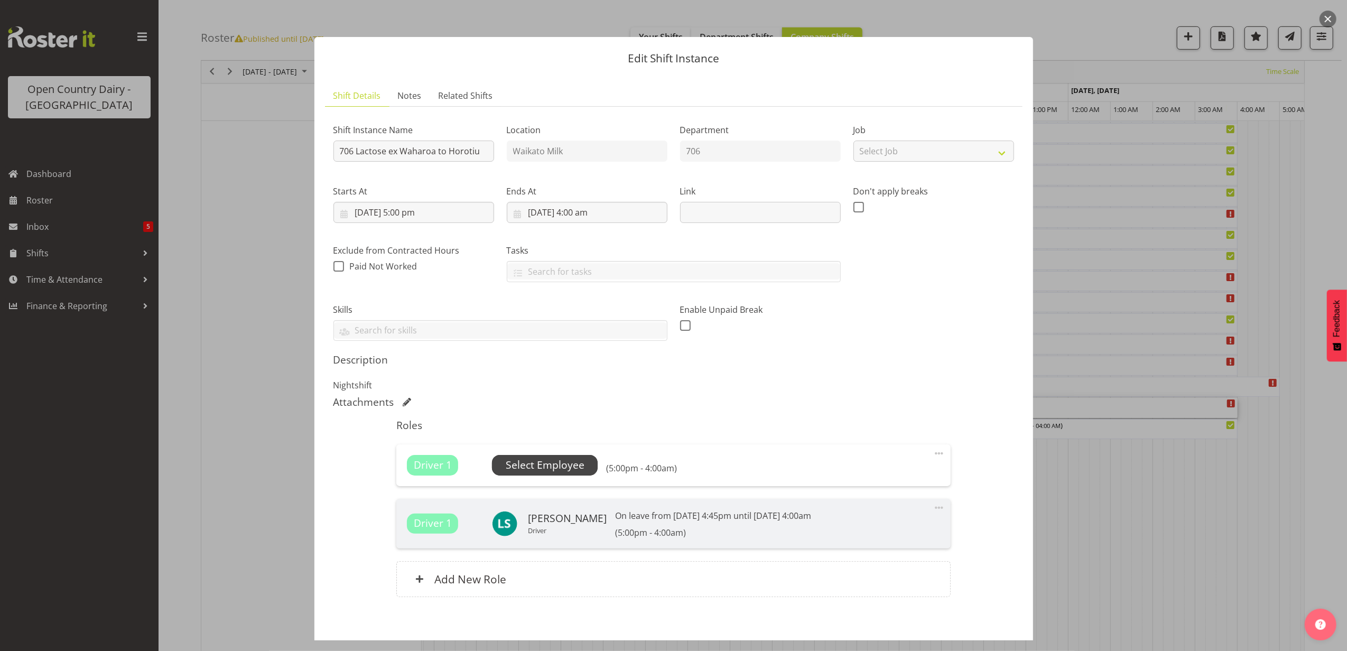
click at [554, 467] on span "Select Employee" at bounding box center [545, 465] width 79 height 15
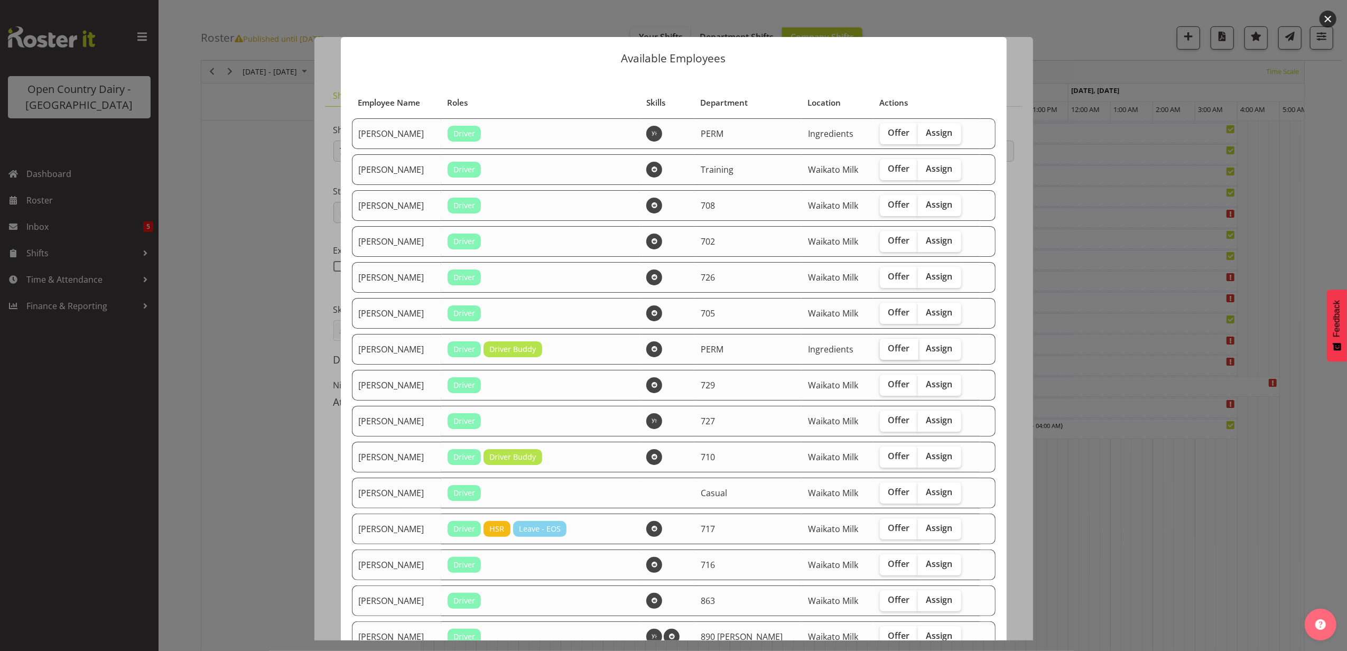
click at [888, 349] on span "Offer" at bounding box center [899, 348] width 22 height 11
click at [886, 349] on input "Offer" at bounding box center [883, 348] width 7 height 7
checkbox input "true"
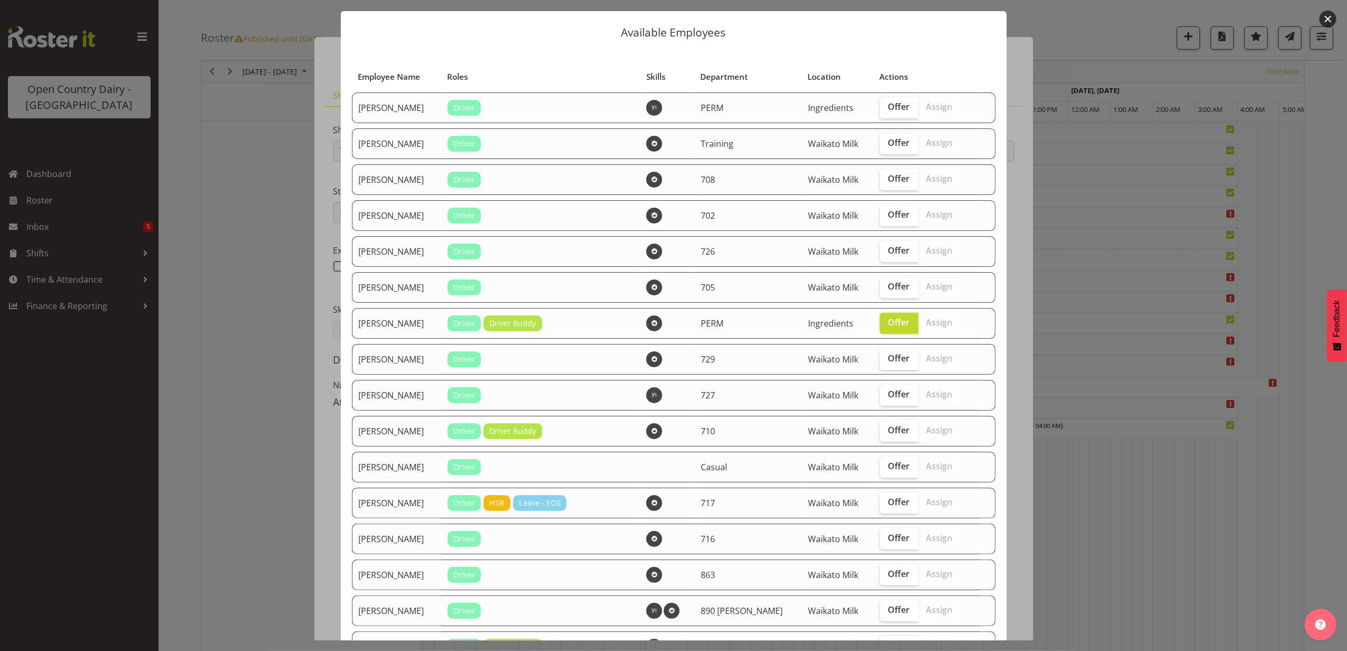
scroll to position [70, 0]
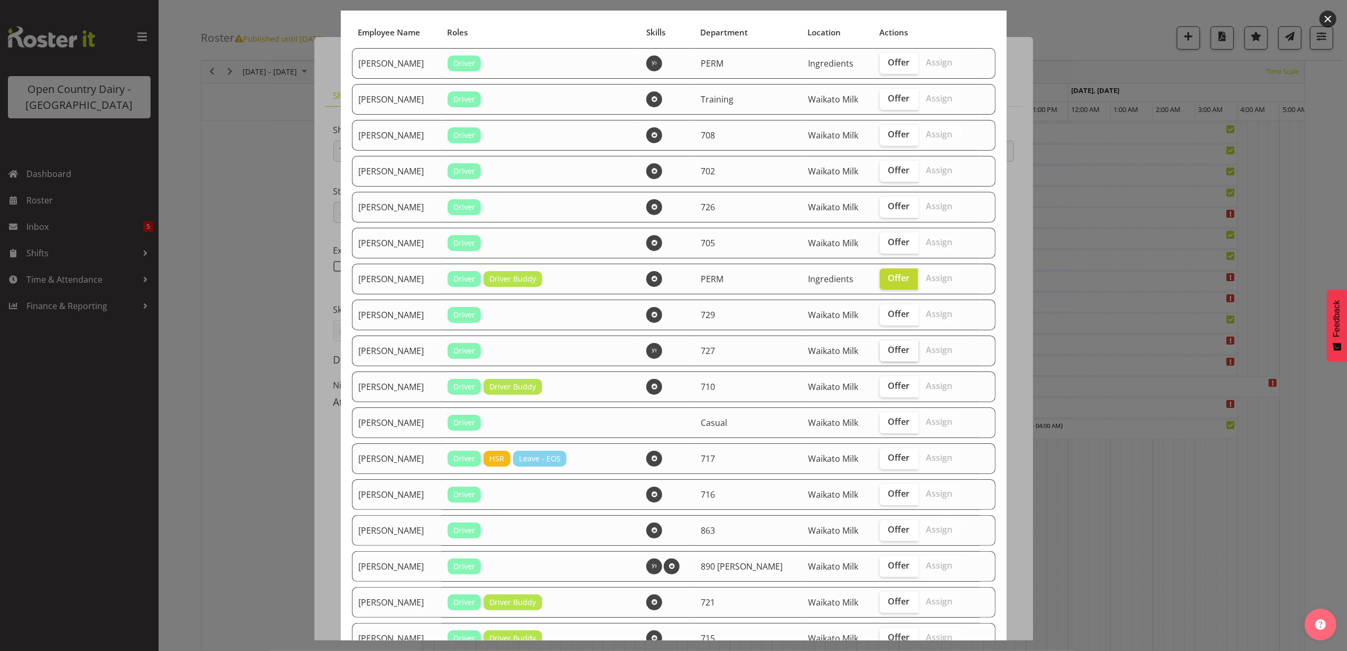
click at [888, 351] on span "Offer" at bounding box center [899, 349] width 22 height 11
click at [886, 351] on input "Offer" at bounding box center [883, 350] width 7 height 7
checkbox input "true"
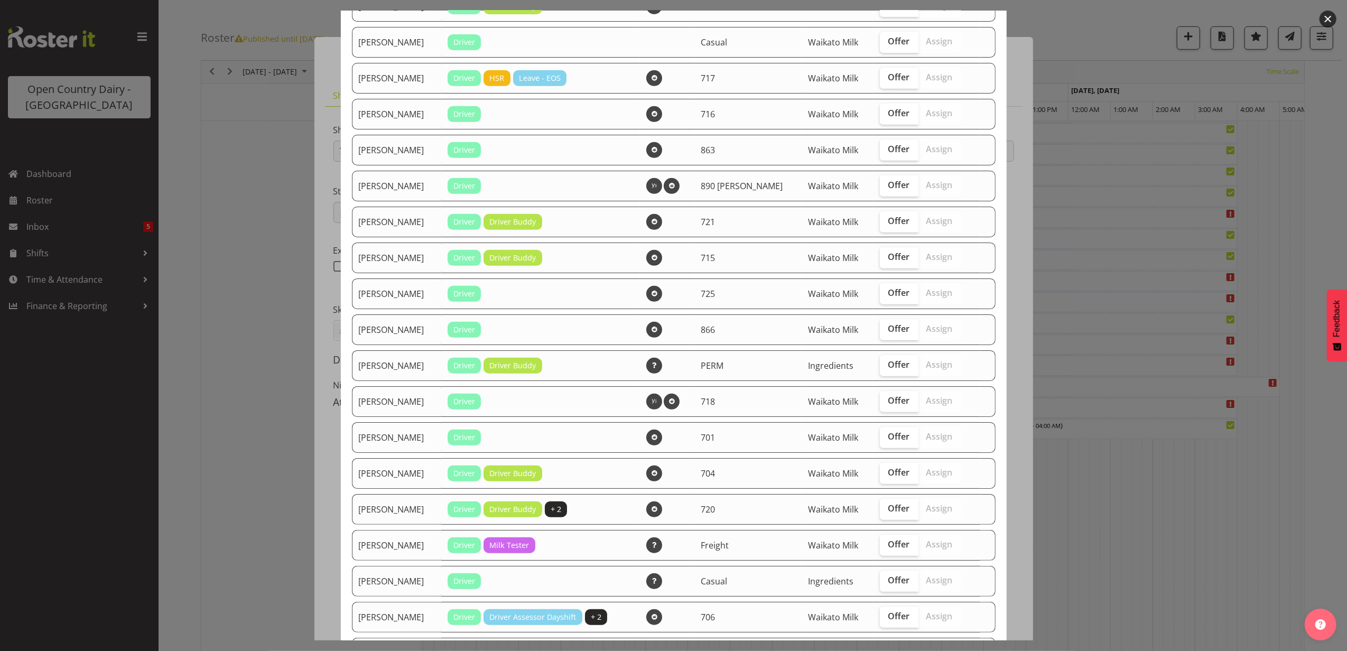
scroll to position [0, 0]
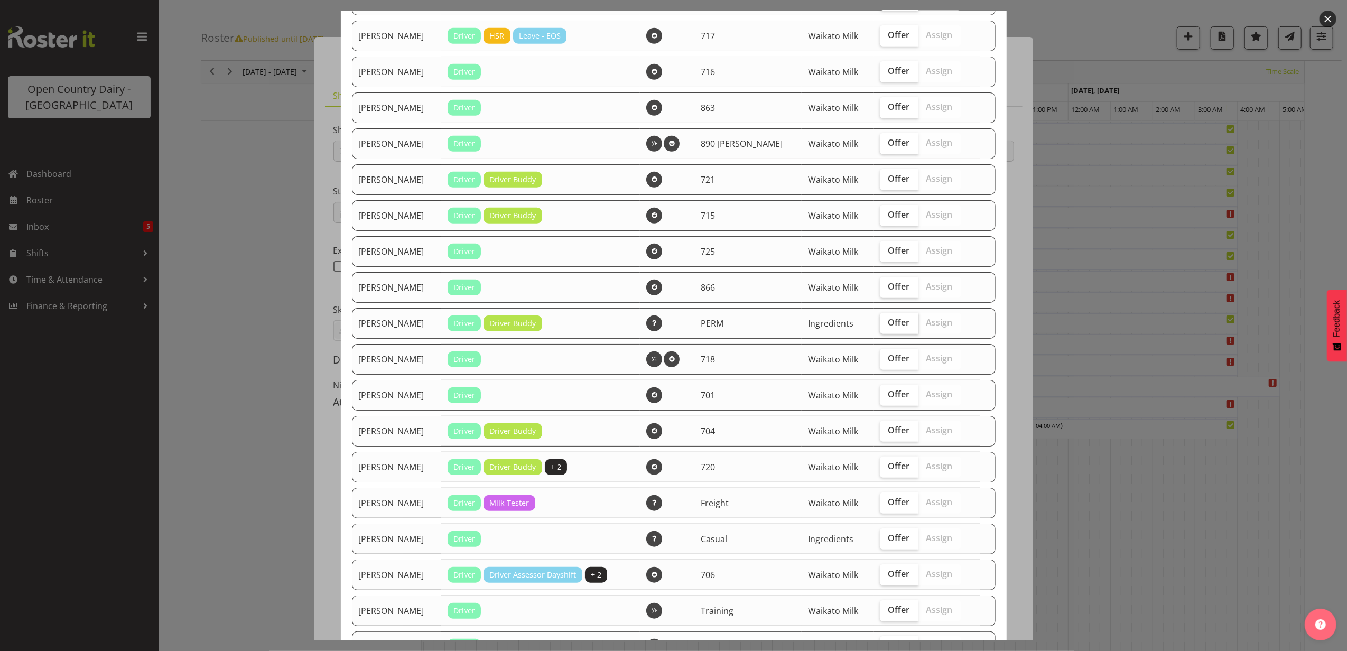
click at [890, 320] on span "Offer" at bounding box center [899, 322] width 22 height 11
click at [886, 320] on input "Offer" at bounding box center [883, 322] width 7 height 7
checkbox input "true"
click at [888, 358] on span "Offer" at bounding box center [899, 358] width 22 height 11
click at [884, 358] on input "Offer" at bounding box center [883, 358] width 7 height 7
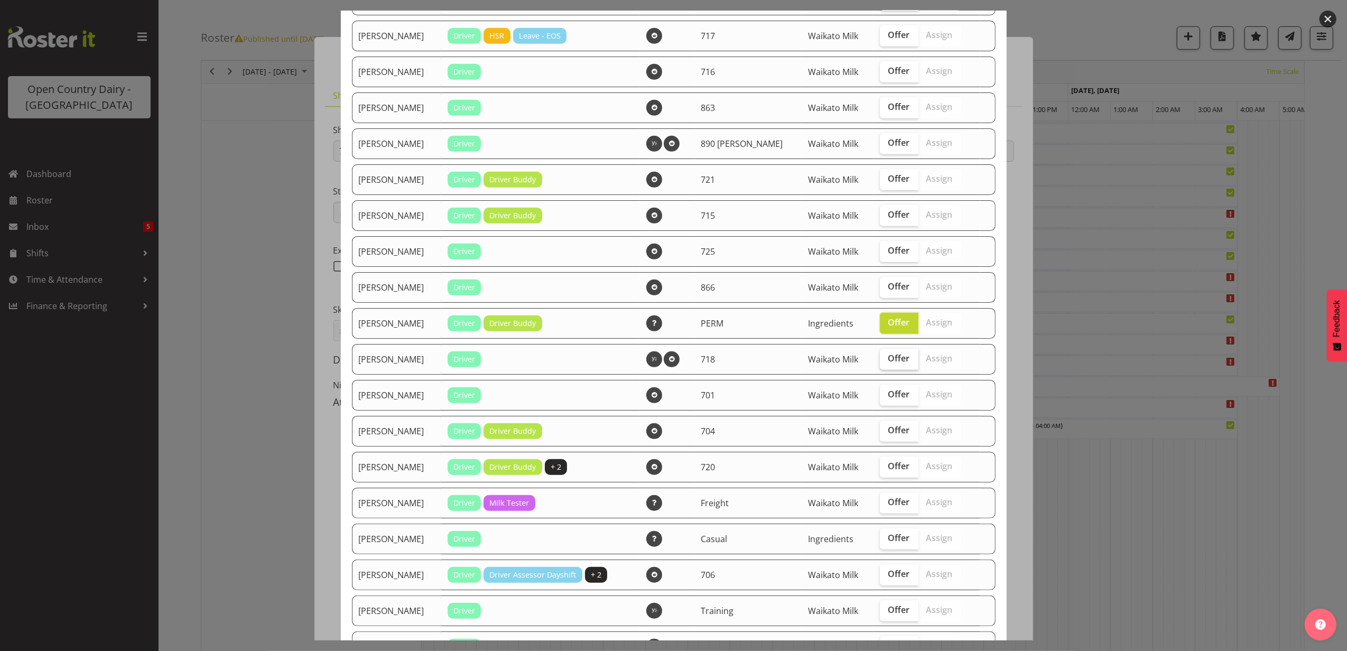
checkbox input "true"
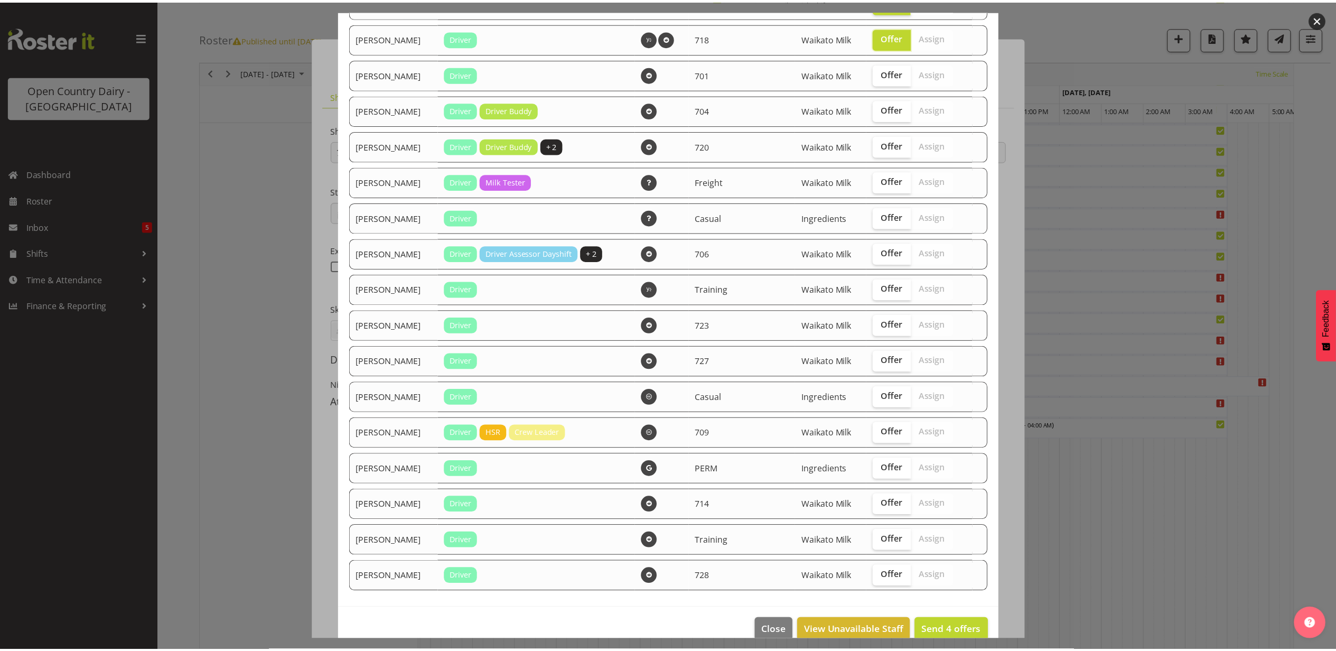
scroll to position [832, 0]
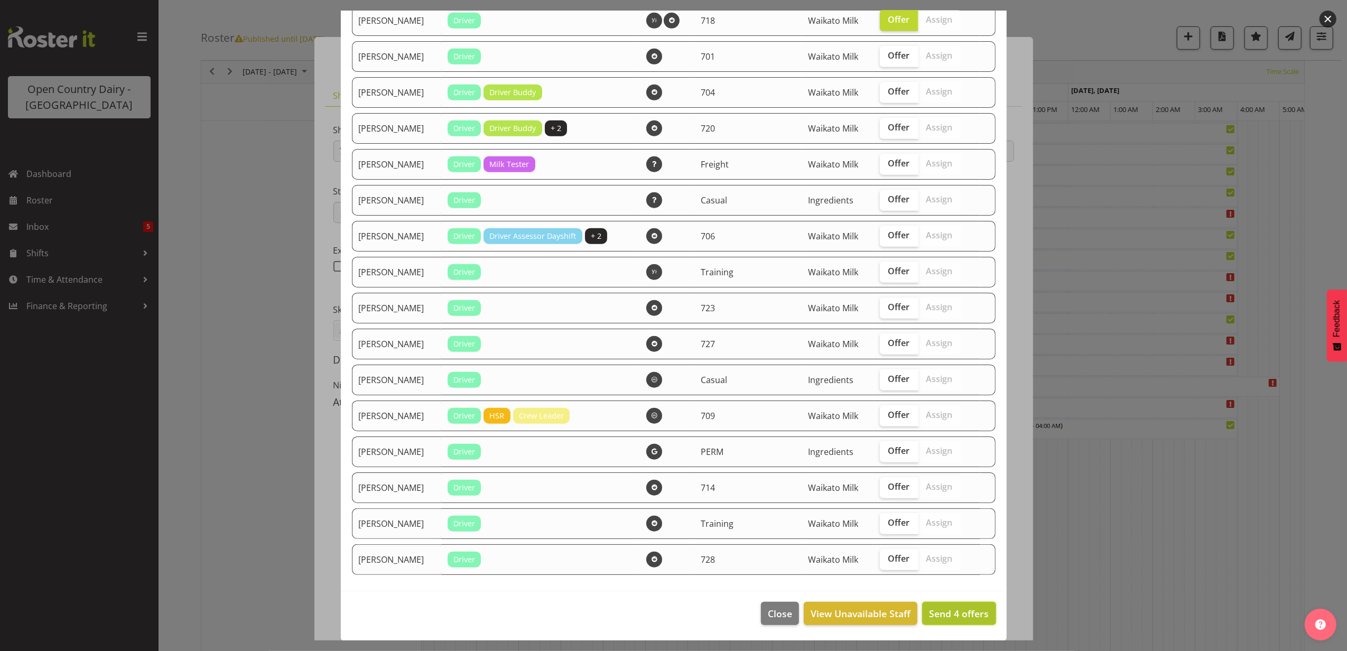
click at [961, 615] on span "Send 4 offers" at bounding box center [959, 613] width 60 height 13
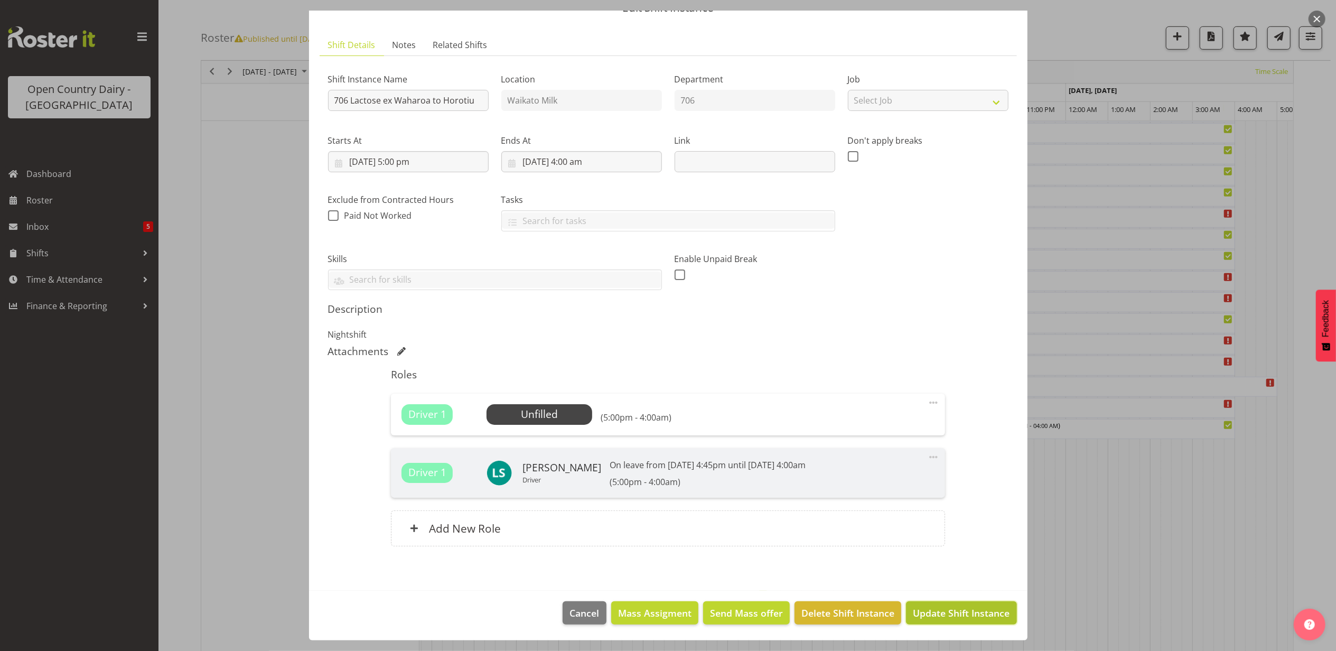
click at [962, 614] on span "Update Shift Instance" at bounding box center [961, 613] width 97 height 14
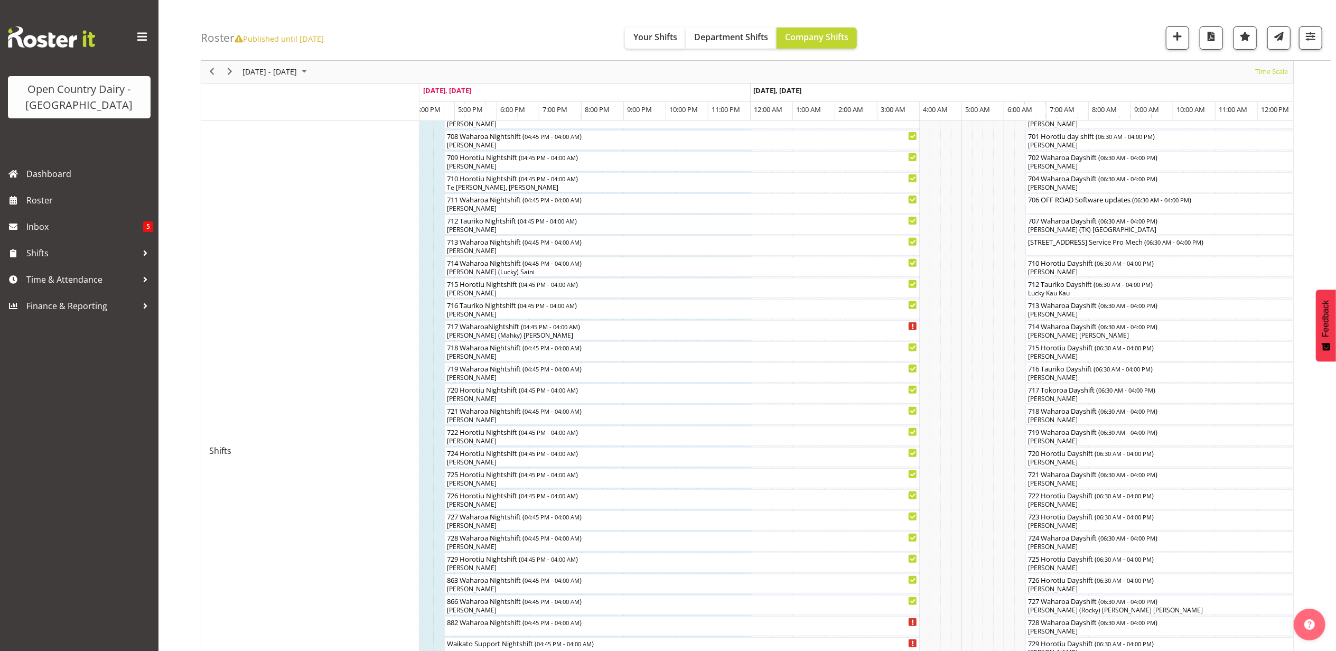
scroll to position [264, 0]
